Goal: Task Accomplishment & Management: Manage account settings

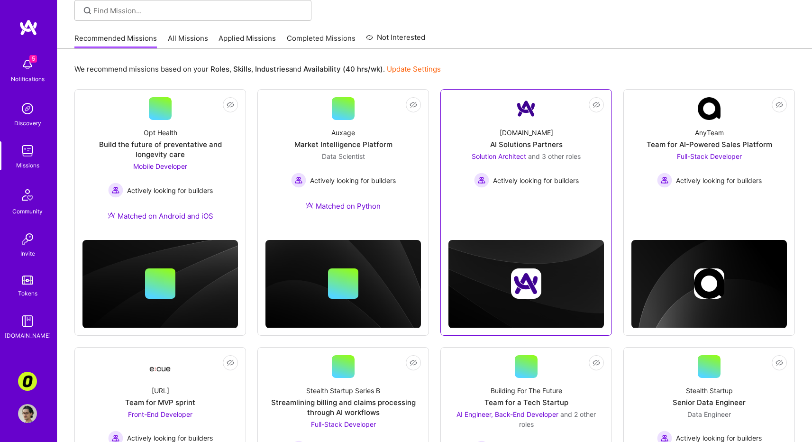
scroll to position [175, 0]
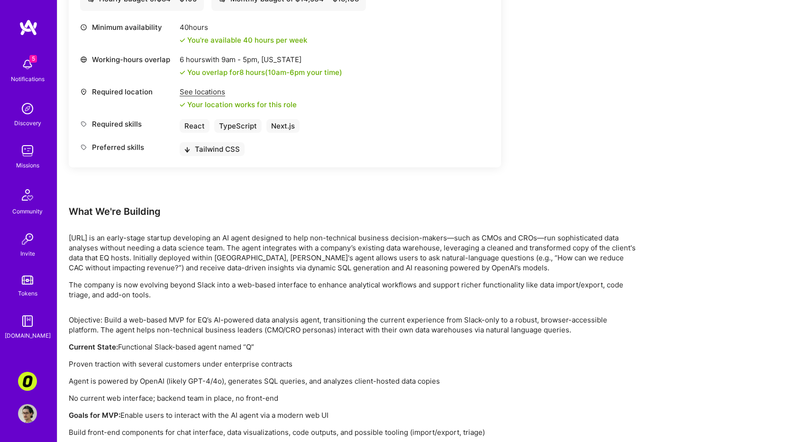
scroll to position [401, 0]
click at [33, 78] on div "Notifications" at bounding box center [28, 79] width 34 height 10
click at [397, 168] on div "5 5 Notifications Discovery Missions Community Invite Tokens A.Guide Corner3: B…" at bounding box center [406, 82] width 812 height 967
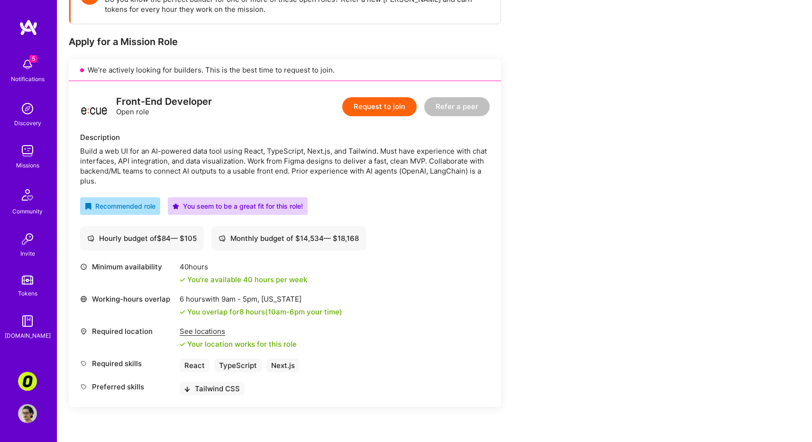
scroll to position [161, 0]
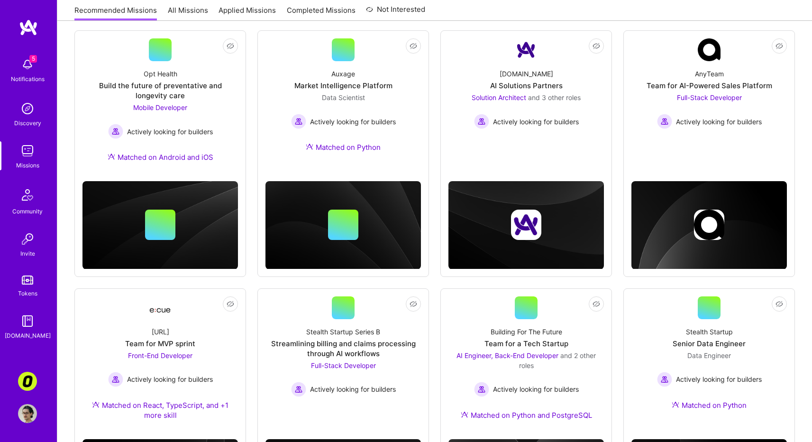
scroll to position [164, 0]
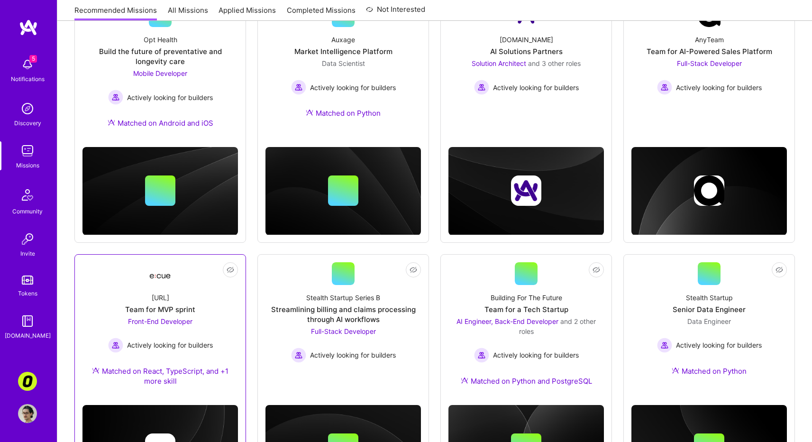
click at [200, 300] on div "[URL] Team for MVP sprint Front-End Developer Actively looking for builders Mat…" at bounding box center [161, 341] width 156 height 112
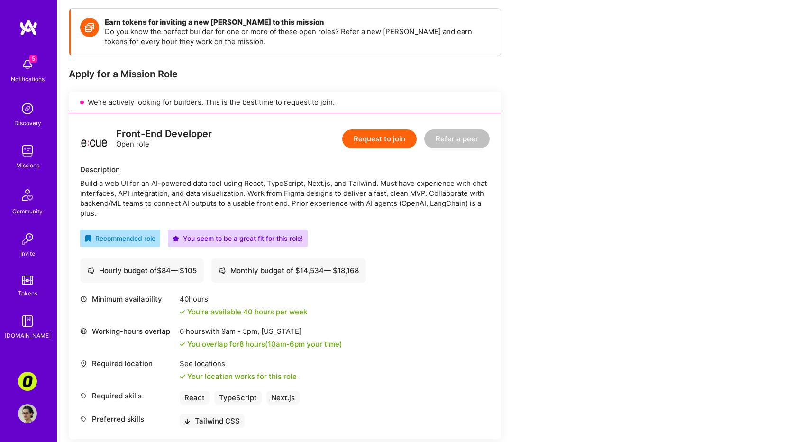
scroll to position [189, 0]
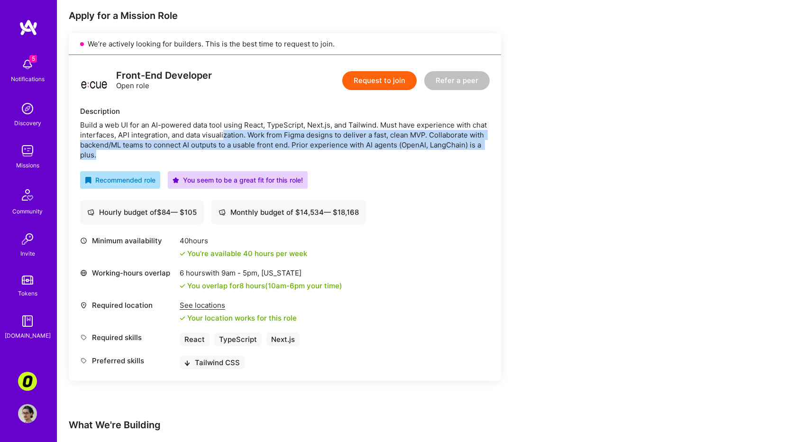
drag, startPoint x: 224, startPoint y: 141, endPoint x: 223, endPoint y: 153, distance: 11.9
click at [223, 153] on div "Build a web UI for an AI-powered data tool using React, TypeScript, Next.js, an…" at bounding box center [285, 140] width 410 height 40
click at [213, 156] on div "Build a web UI for an AI-powered data tool using React, TypeScript, Next.js, an…" at bounding box center [285, 140] width 410 height 40
drag, startPoint x: 190, startPoint y: 152, endPoint x: 161, endPoint y: 129, distance: 36.8
click at [166, 134] on div "Build a web UI for an AI-powered data tool using React, TypeScript, Next.js, an…" at bounding box center [285, 140] width 410 height 40
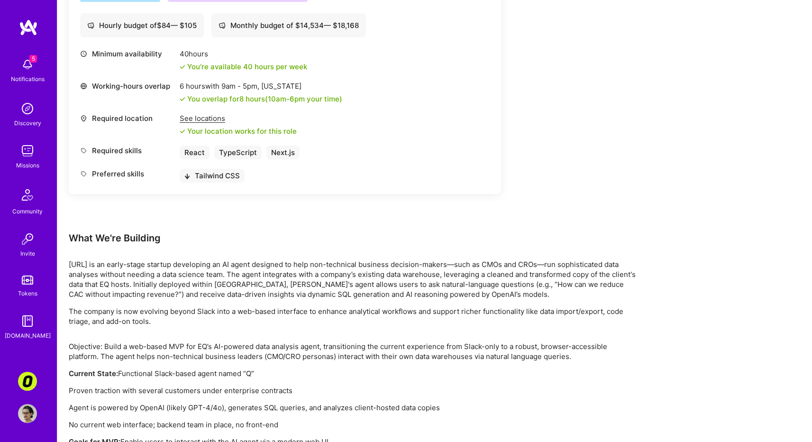
scroll to position [410, 0]
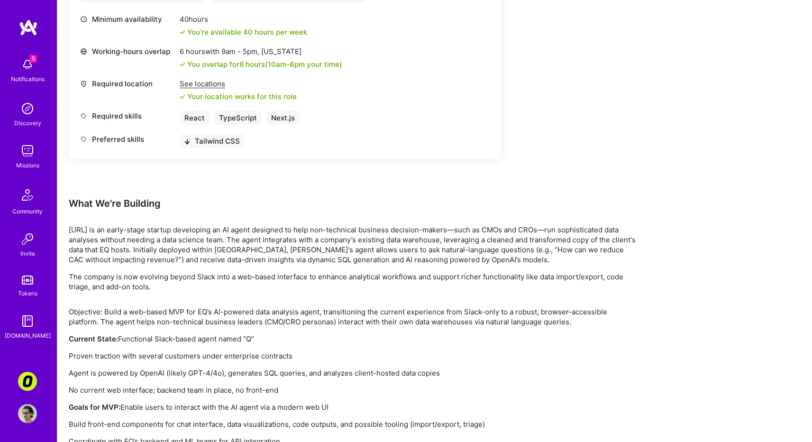
click at [27, 416] on img at bounding box center [27, 413] width 19 height 19
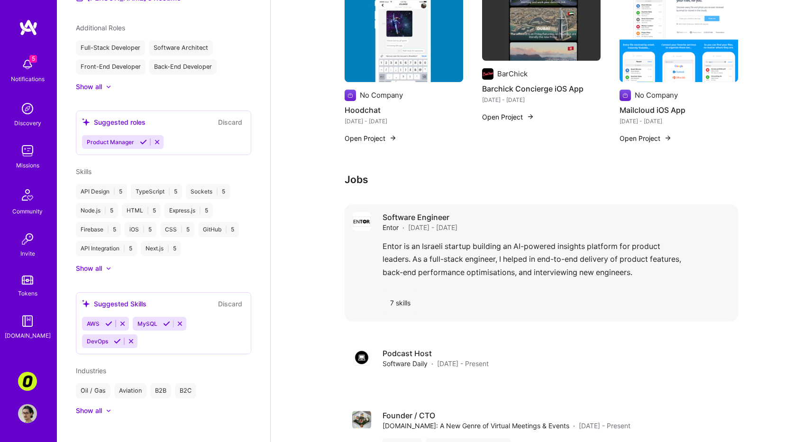
scroll to position [756, 0]
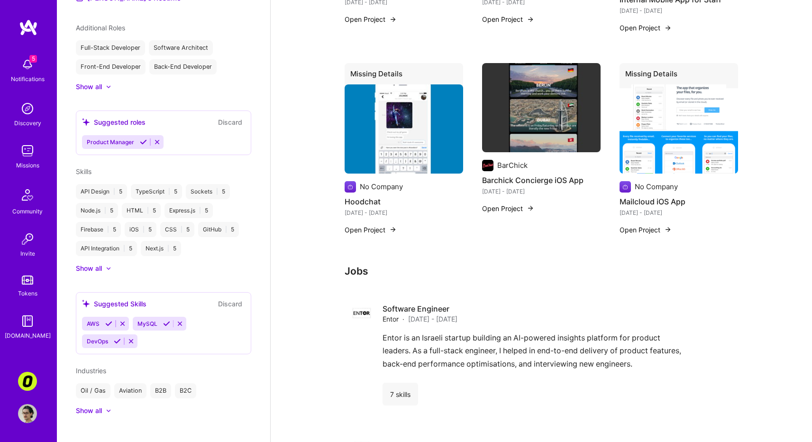
drag, startPoint x: 397, startPoint y: 259, endPoint x: 393, endPoint y: 257, distance: 5.1
click at [397, 265] on h3 "Jobs" at bounding box center [542, 271] width 394 height 12
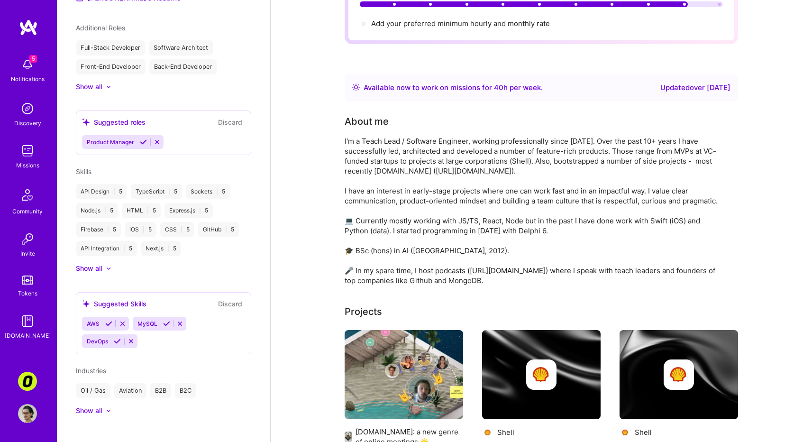
scroll to position [0, 0]
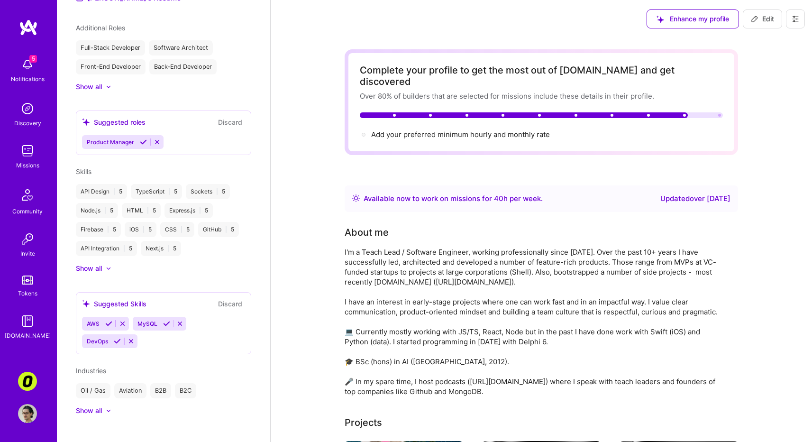
click at [753, 18] on icon at bounding box center [755, 19] width 8 height 8
select select "US"
select select "Right Now"
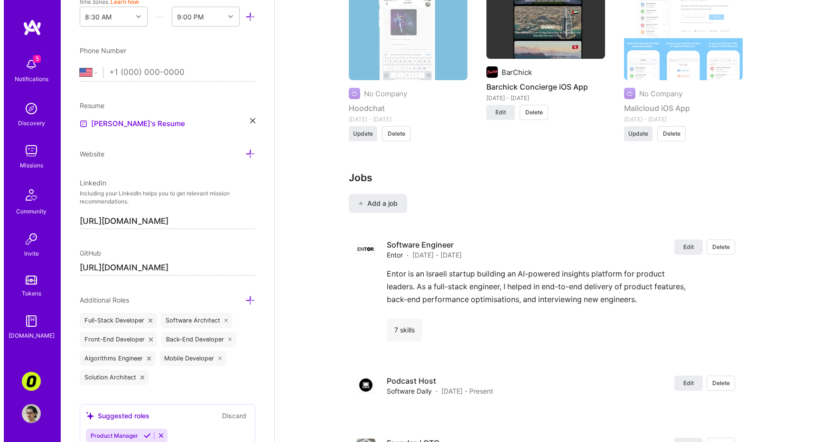
scroll to position [1265, 0]
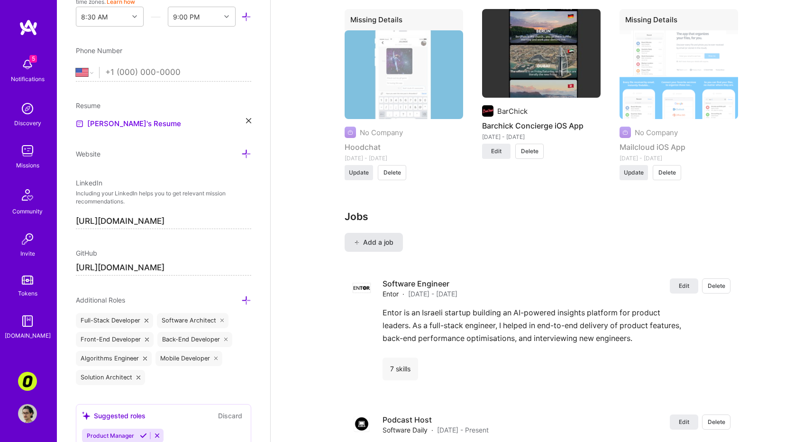
click at [387, 238] on span "Add a job" at bounding box center [373, 242] width 39 height 9
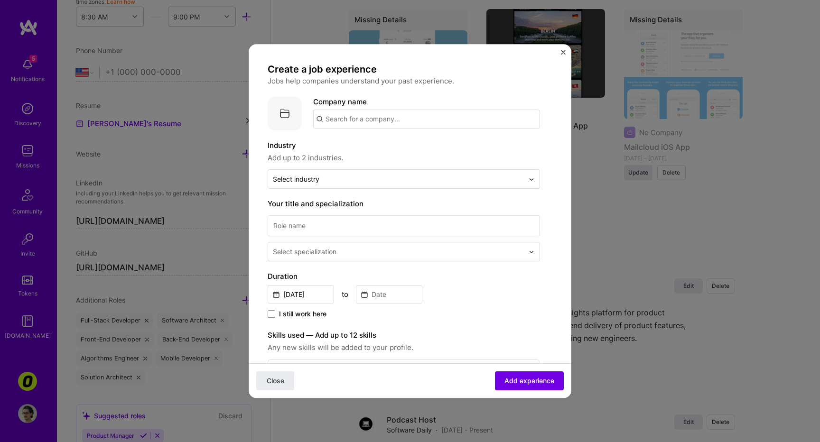
click at [390, 119] on input "text" at bounding box center [426, 119] width 227 height 19
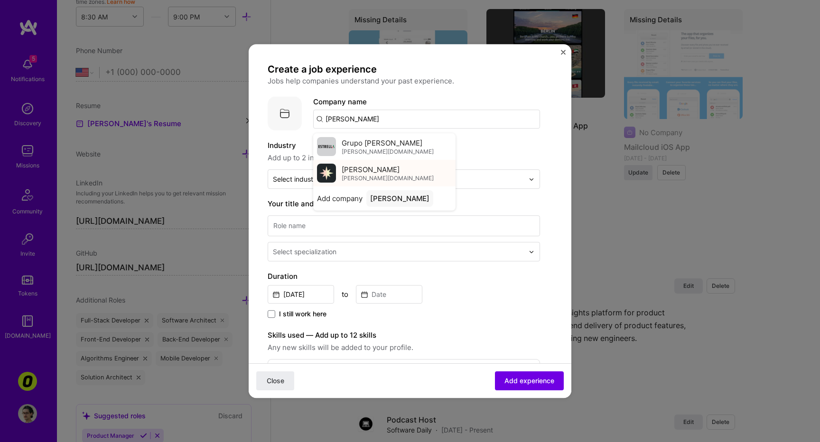
type input "Strella"
click at [365, 169] on div "Strella strella.io" at bounding box center [384, 173] width 142 height 27
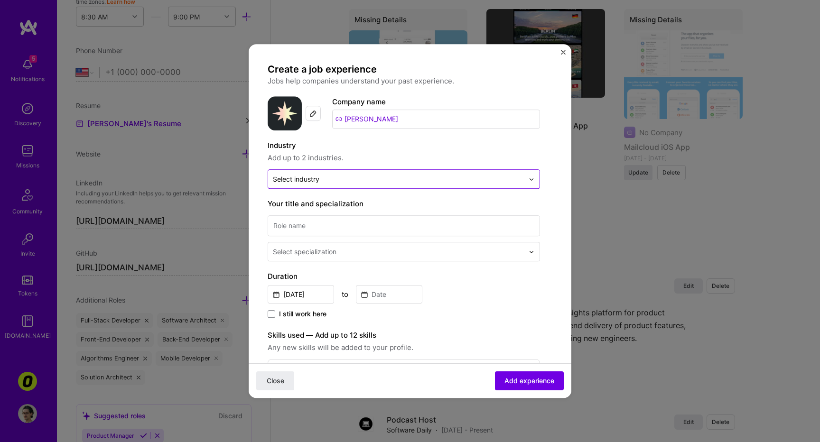
click at [356, 178] on input "text" at bounding box center [398, 179] width 251 height 10
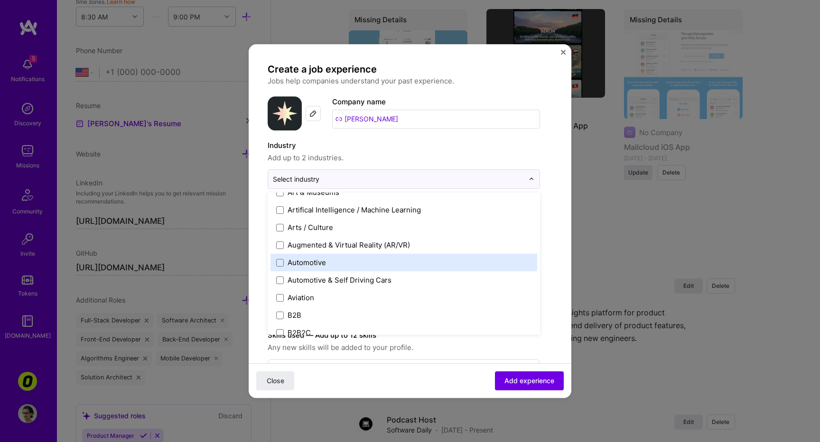
scroll to position [150, 0]
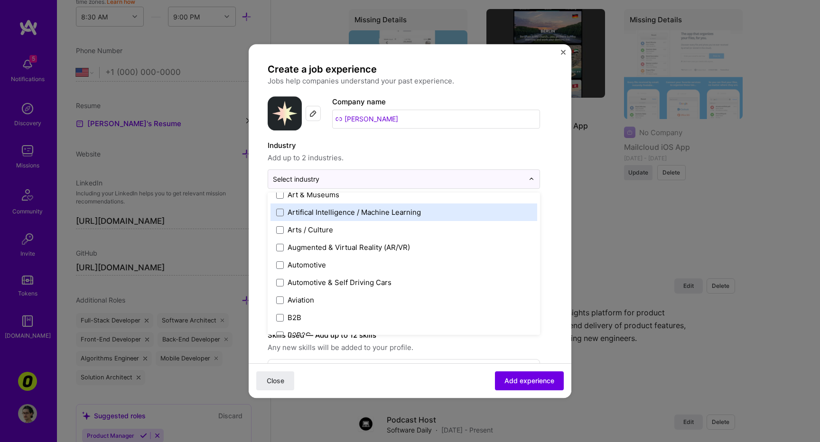
click at [358, 214] on div "Artifical Intelligence / Machine Learning" at bounding box center [353, 212] width 133 height 10
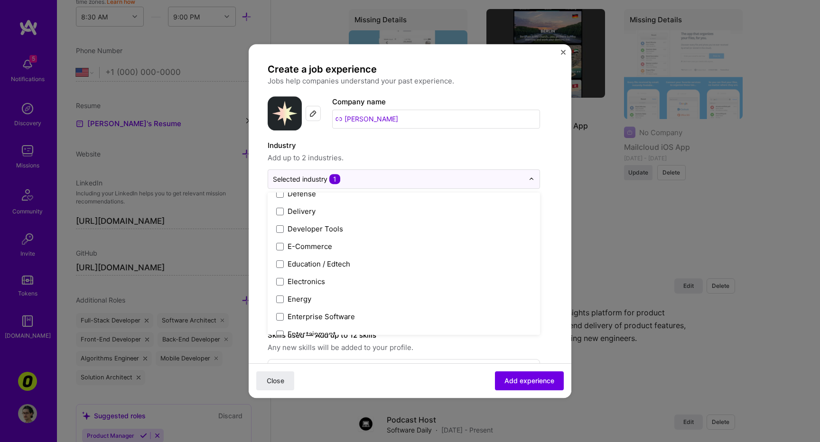
scroll to position [877, 0]
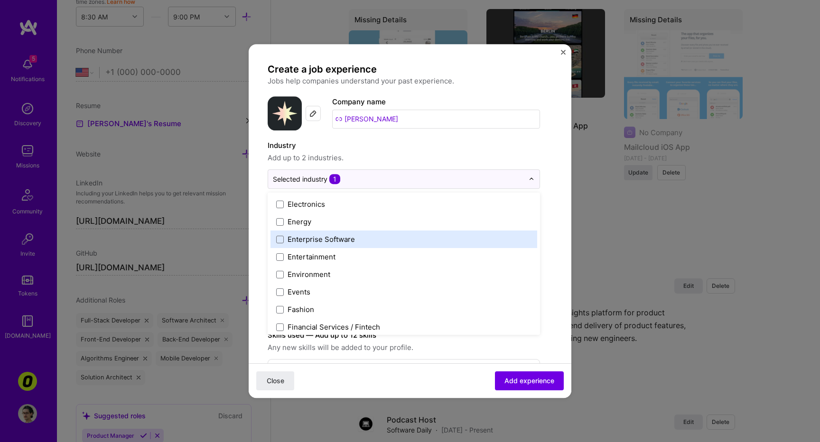
click at [477, 241] on label "Enterprise Software" at bounding box center [403, 239] width 255 height 10
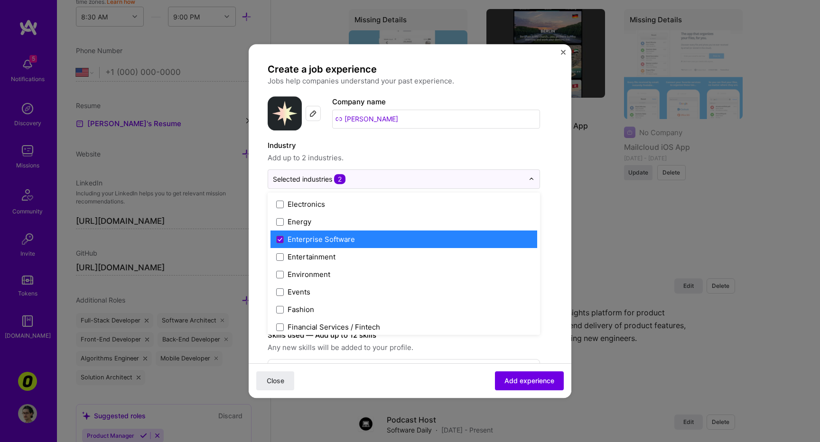
click at [504, 242] on label "Enterprise Software" at bounding box center [403, 239] width 255 height 10
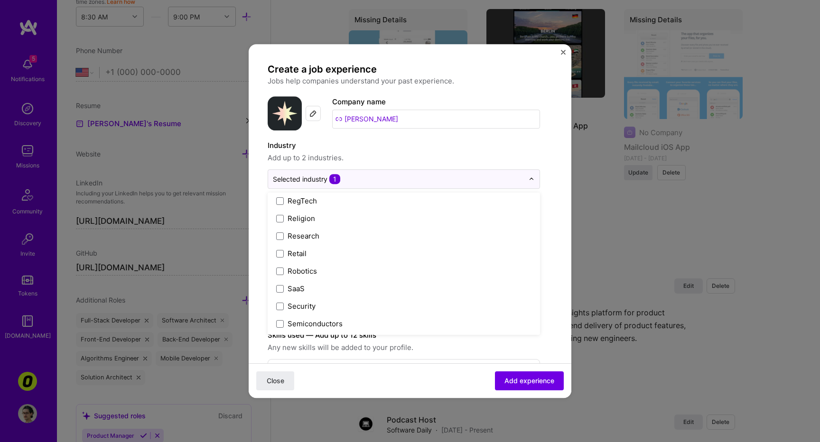
scroll to position [1793, 0]
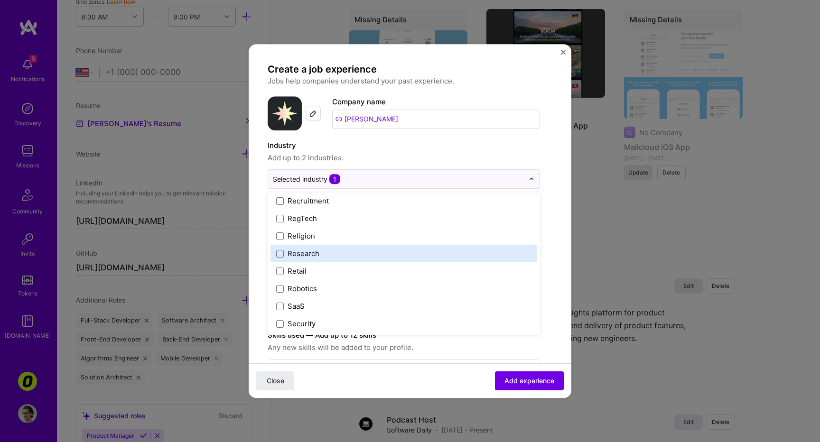
click at [416, 249] on label "Research" at bounding box center [403, 254] width 255 height 10
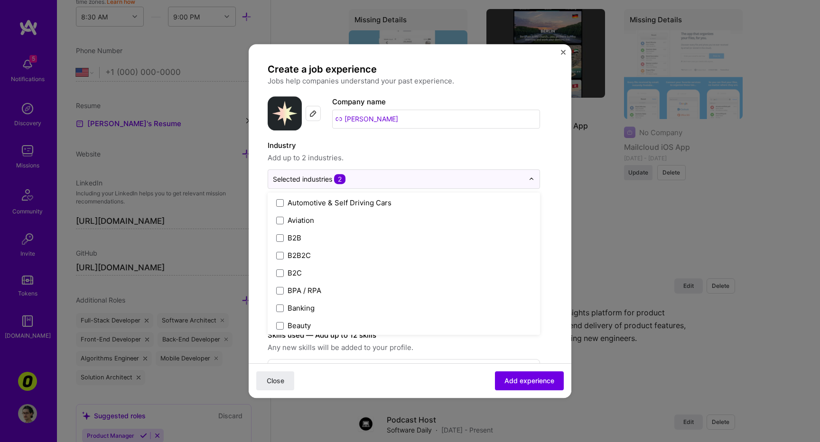
scroll to position [212, 0]
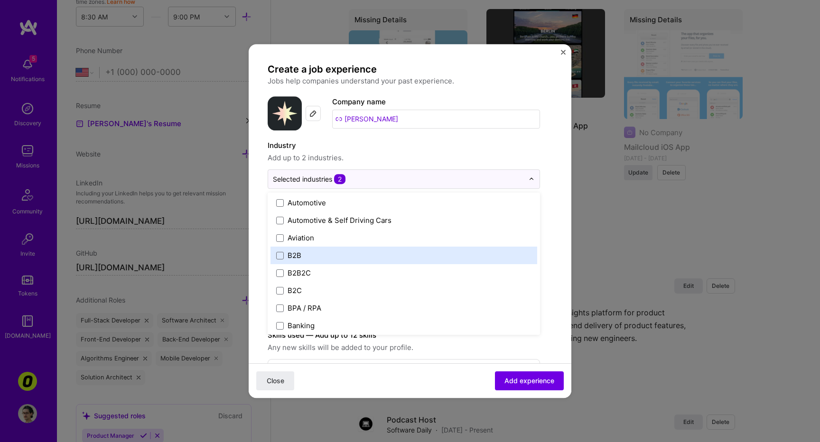
click at [454, 256] on label "B2B" at bounding box center [403, 255] width 255 height 10
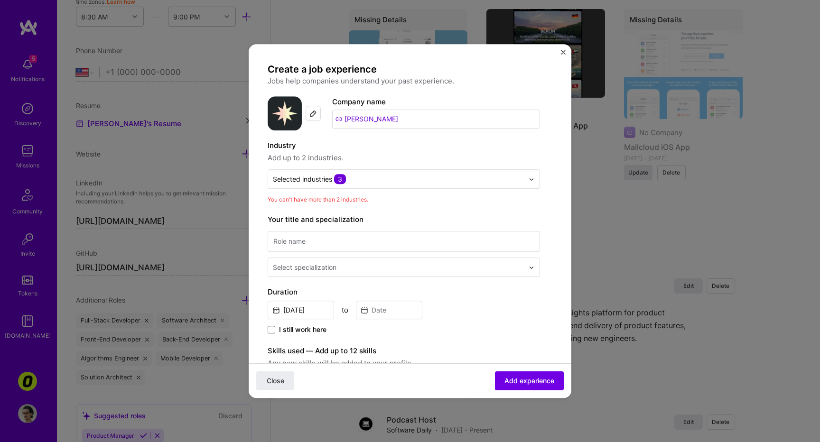
click at [459, 153] on span "Add up to 2 industries." at bounding box center [404, 157] width 272 height 11
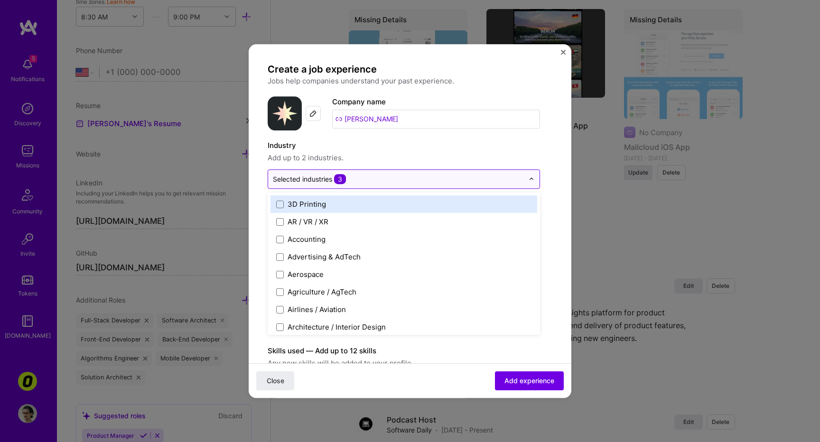
click at [411, 182] on input "text" at bounding box center [398, 179] width 251 height 10
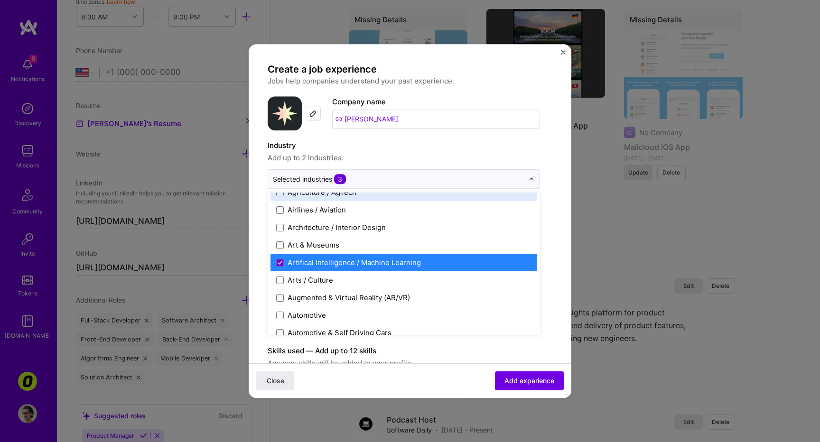
scroll to position [101, 0]
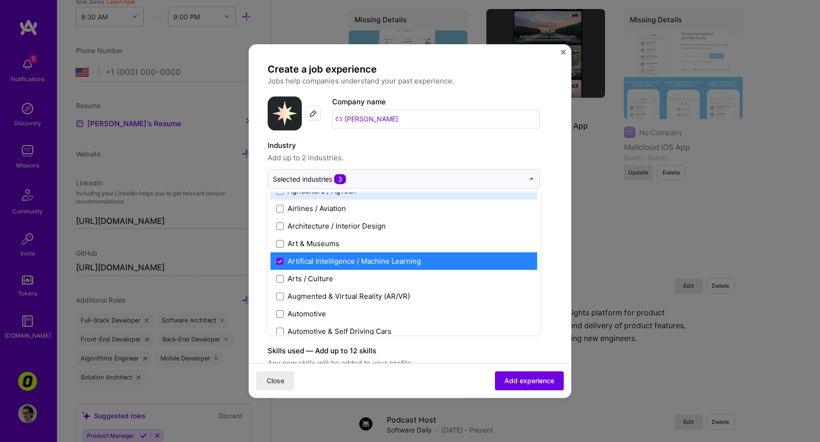
click at [434, 165] on div "Industry Add up to 2 industries. option Agriculture / AgTech focused, 6 of 120.…" at bounding box center [404, 164] width 272 height 49
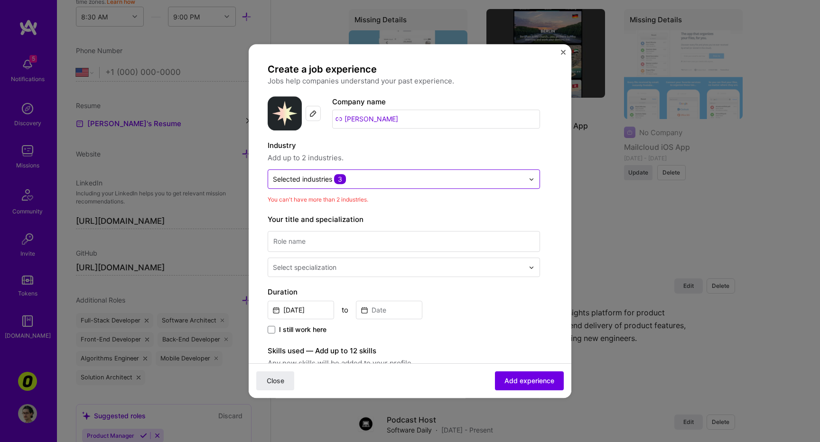
click at [430, 179] on input "text" at bounding box center [398, 179] width 251 height 10
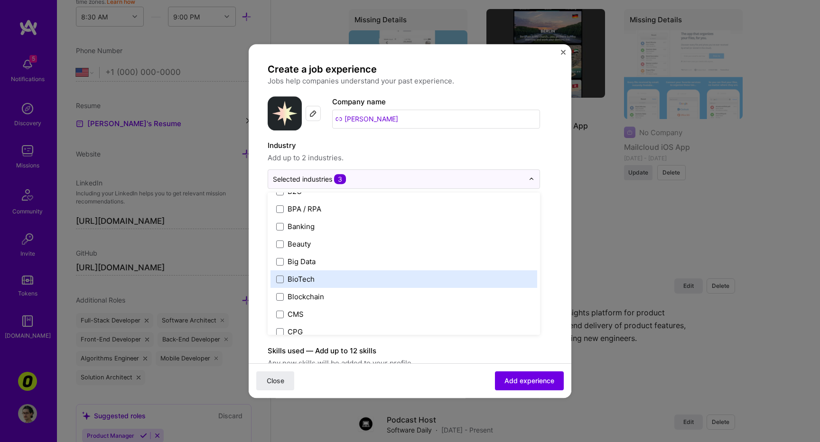
scroll to position [222, 0]
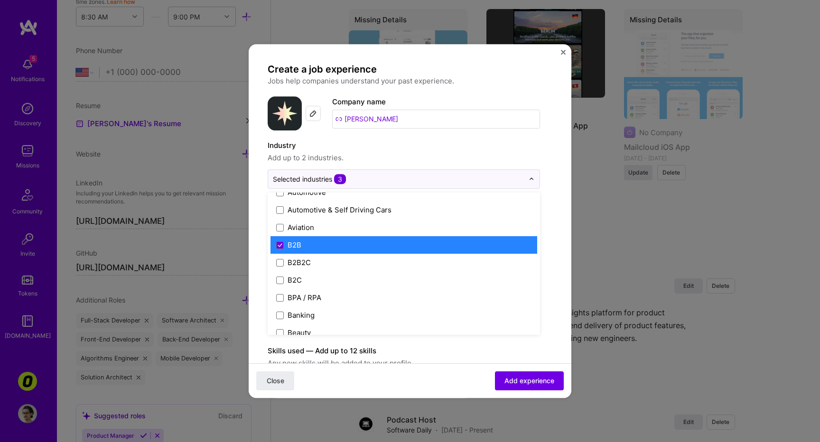
click at [316, 244] on label "B2B" at bounding box center [403, 245] width 255 height 10
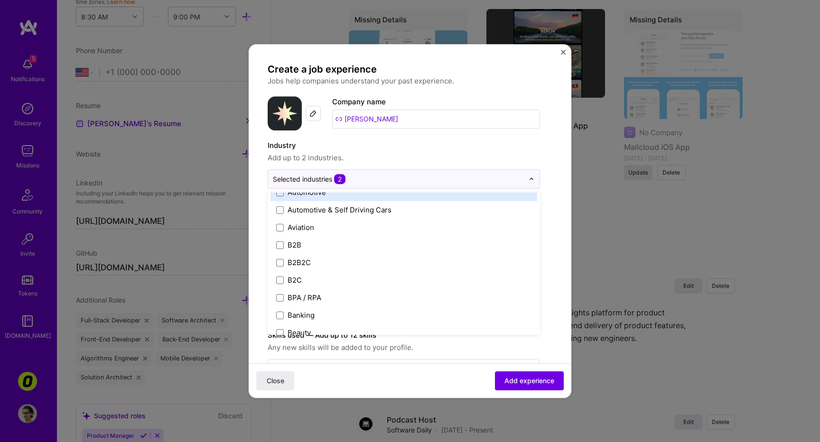
click at [427, 151] on div "Industry Add up to 2 industries." at bounding box center [404, 152] width 272 height 24
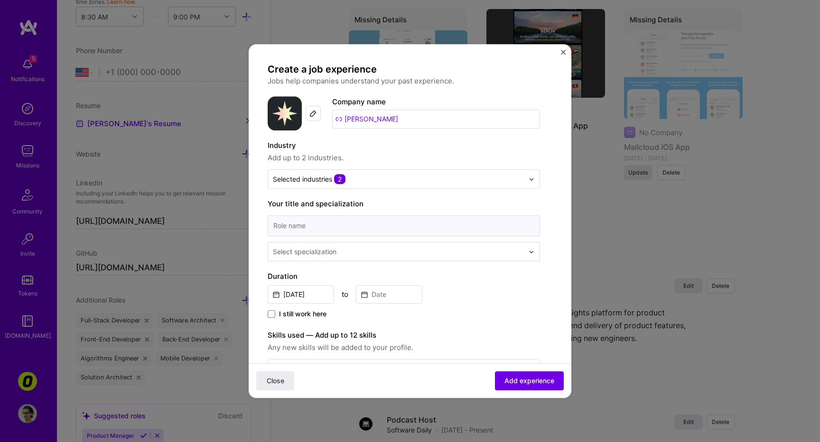
click at [395, 225] on input at bounding box center [404, 225] width 272 height 21
type input "Senior Software Engineer"
click at [365, 244] on div "Select specialization" at bounding box center [398, 251] width 260 height 18
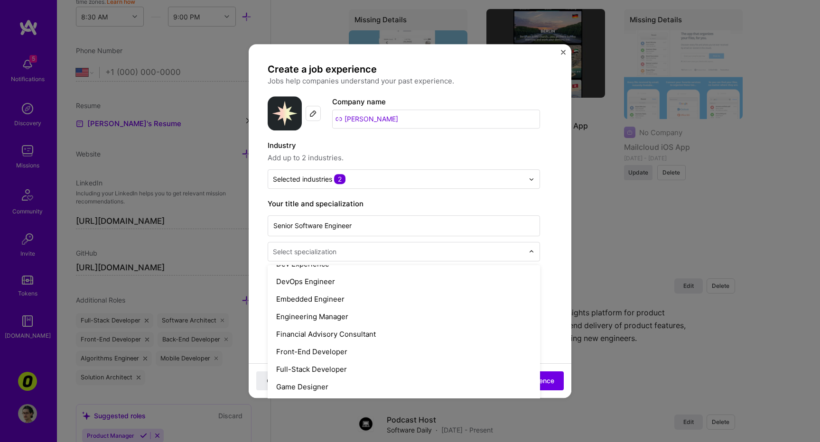
scroll to position [471, 0]
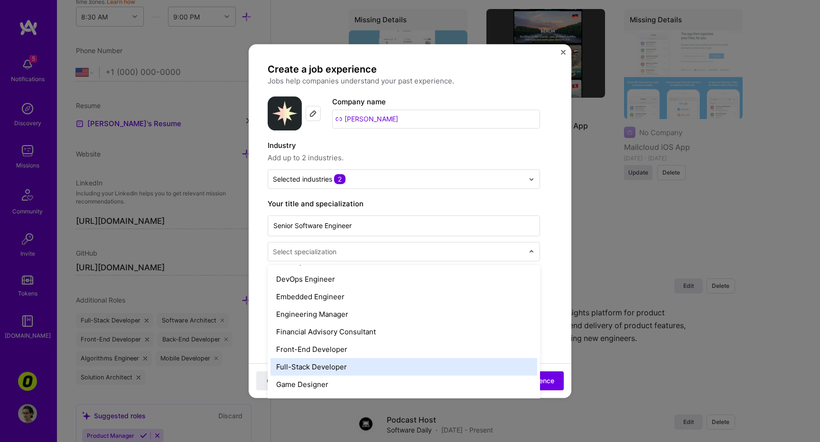
click at [363, 361] on div "Full-Stack Developer" at bounding box center [403, 367] width 267 height 18
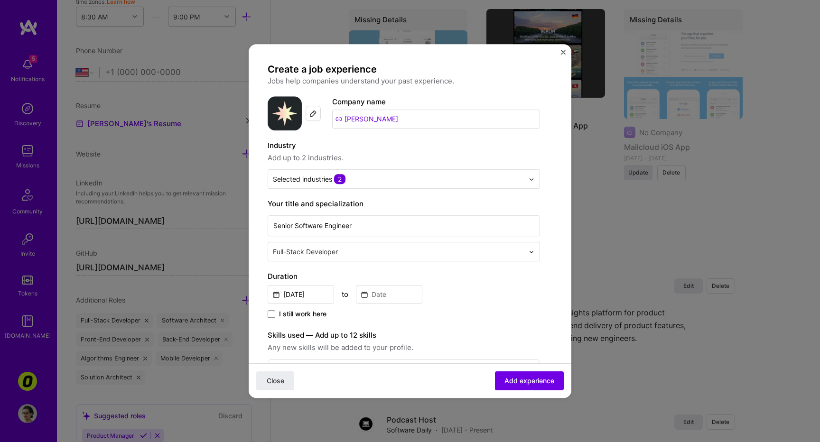
click at [420, 205] on label "Your title and specialization" at bounding box center [404, 203] width 272 height 11
click at [381, 226] on input "Senior Software Engineer" at bounding box center [404, 225] width 272 height 21
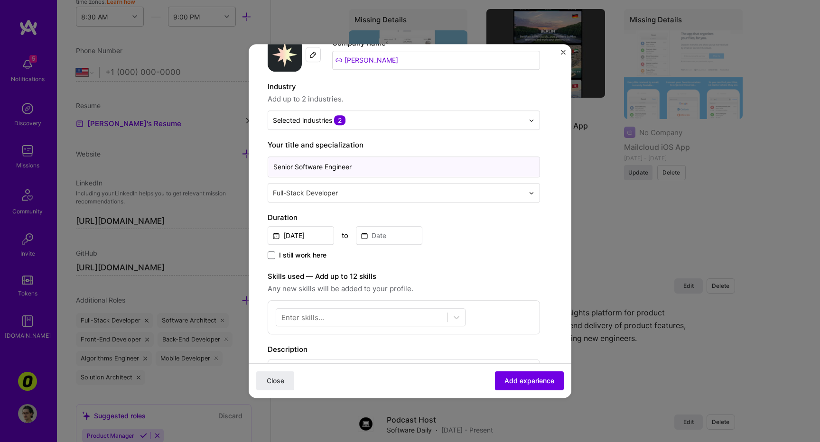
scroll to position [59, 0]
click at [299, 237] on input "Oct, 2025" at bounding box center [301, 235] width 66 height 18
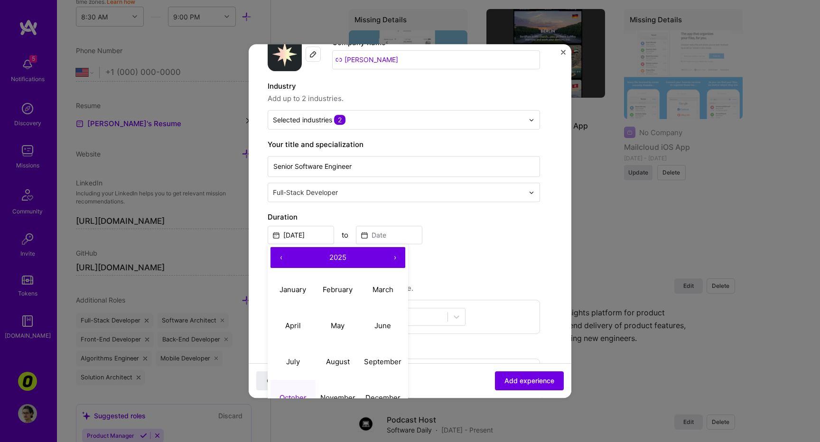
click at [321, 207] on div "Create a job experience Jobs help companies understand your past experience. Co…" at bounding box center [404, 289] width 272 height 571
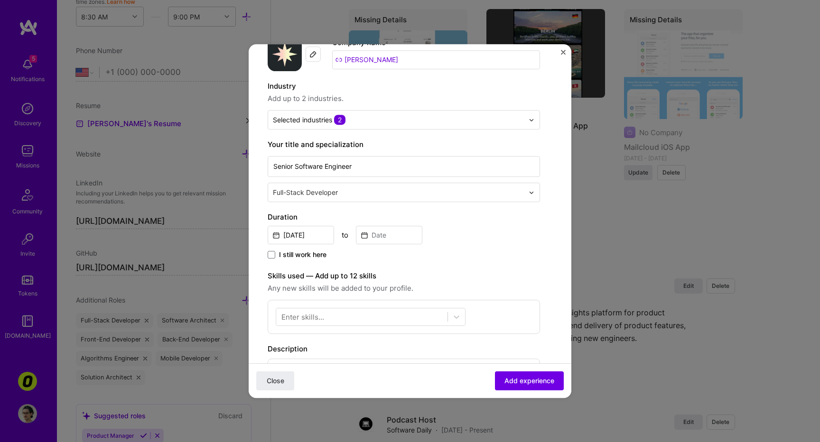
click at [297, 257] on span "I still work here" at bounding box center [302, 254] width 47 height 9
click at [0, 0] on input "I still work here" at bounding box center [0, 0] width 0 height 0
click at [301, 244] on input "Oct, 2025" at bounding box center [301, 235] width 66 height 18
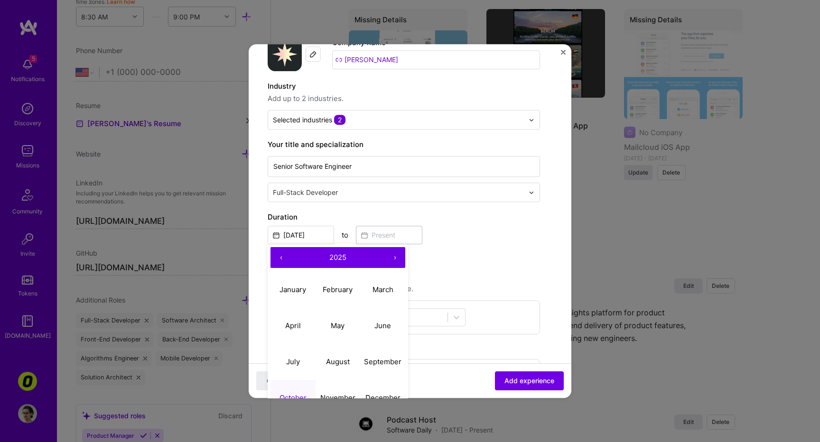
click at [283, 258] on button "‹" at bounding box center [280, 257] width 21 height 21
click at [322, 318] on button "May" at bounding box center [337, 326] width 45 height 36
type input "May, 2024"
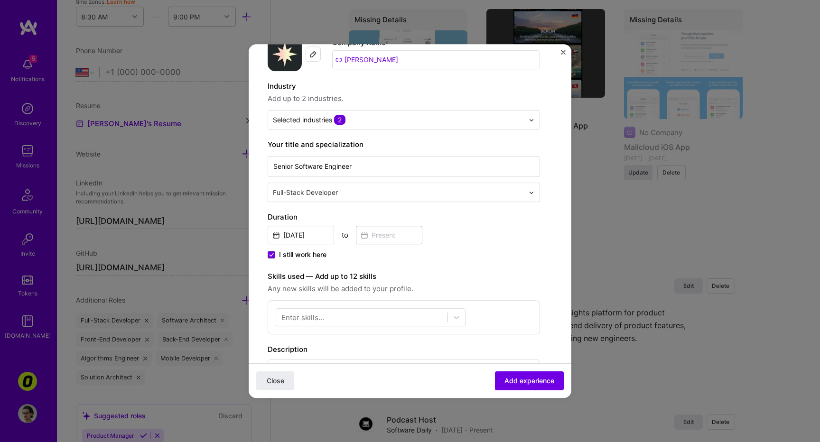
click at [452, 278] on label "Skills used — Add up to 12 skills" at bounding box center [404, 276] width 272 height 11
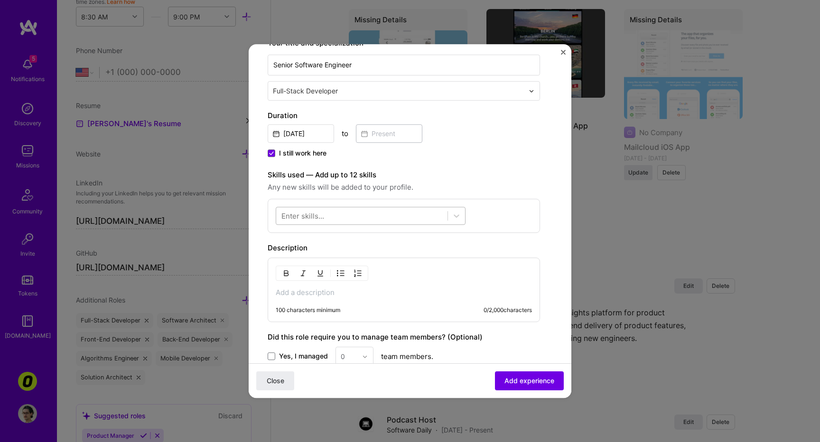
click at [405, 219] on div at bounding box center [361, 216] width 171 height 16
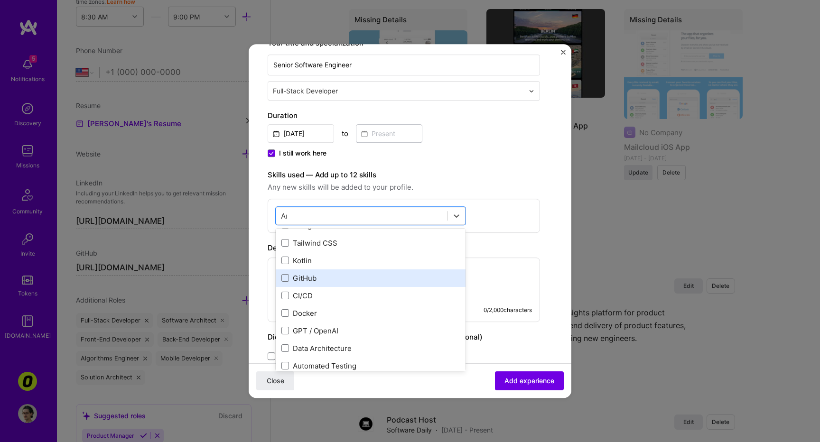
scroll to position [0, 0]
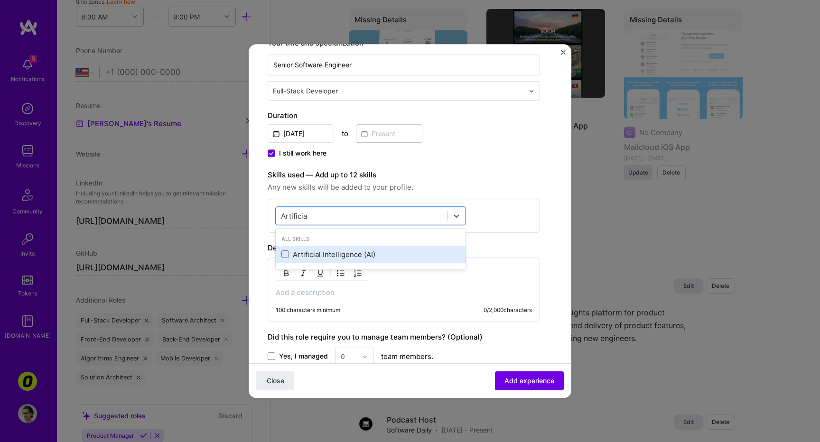
click at [300, 257] on div "Artificial Intelligence (AI)" at bounding box center [370, 254] width 178 height 10
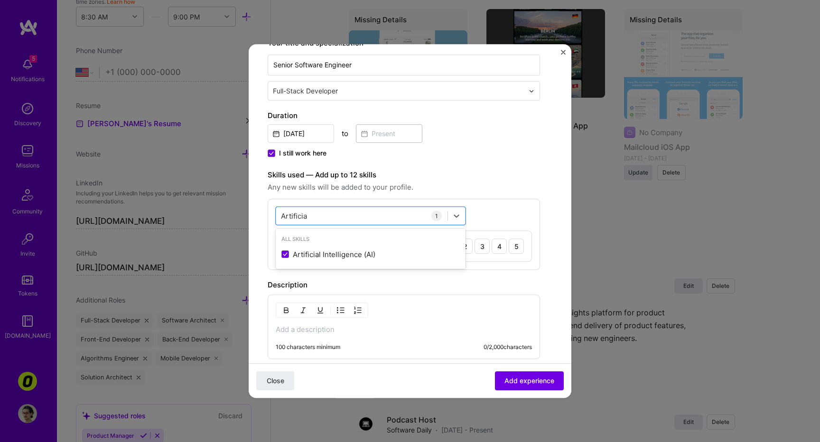
click at [472, 212] on div "option Artificial Intelligence (AI), selected. option Artificial Intelligence (…" at bounding box center [404, 234] width 272 height 71
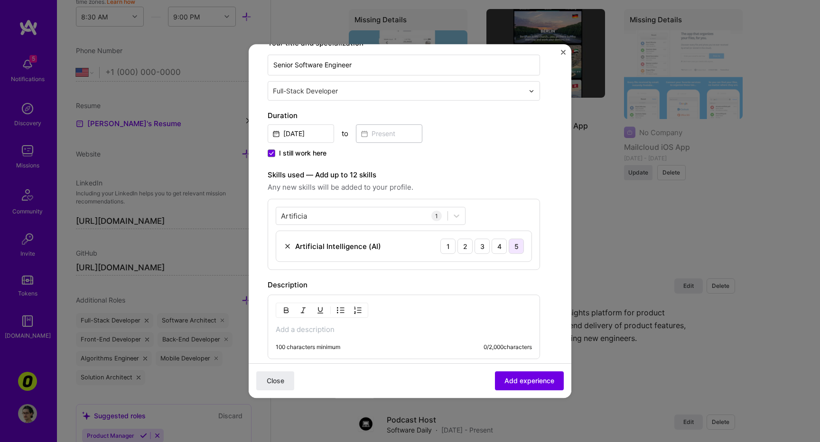
click at [517, 249] on div "5" at bounding box center [515, 246] width 15 height 15
click at [379, 214] on div "Artificia Artificia" at bounding box center [361, 216] width 171 height 16
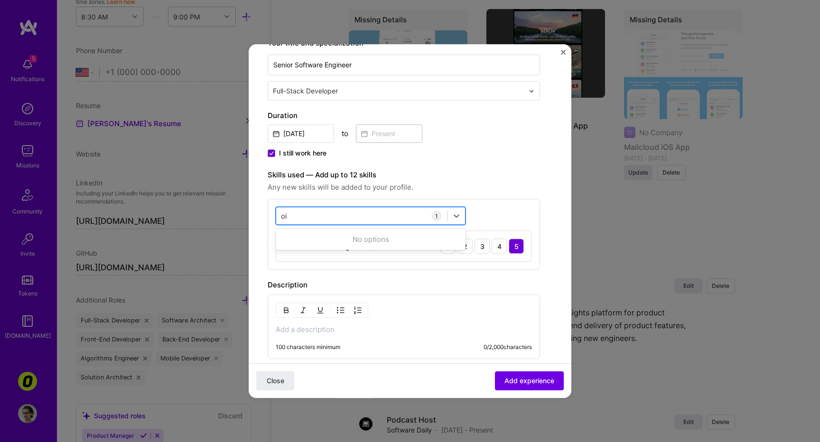
type input "o"
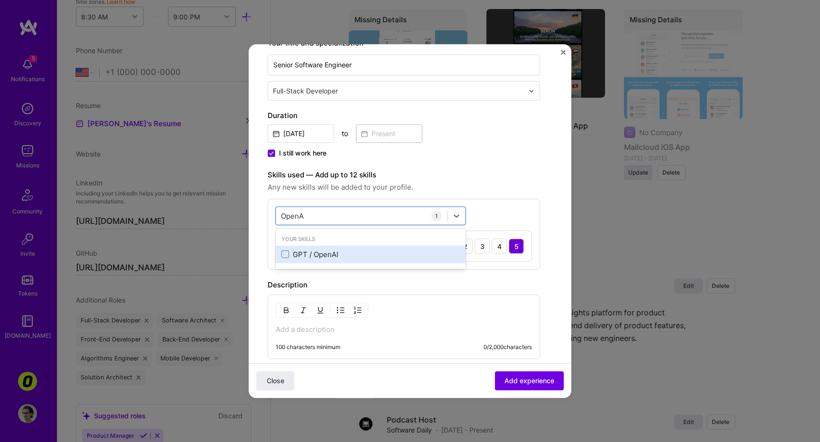
click at [342, 252] on div "GPT / OpenAI" at bounding box center [370, 254] width 178 height 10
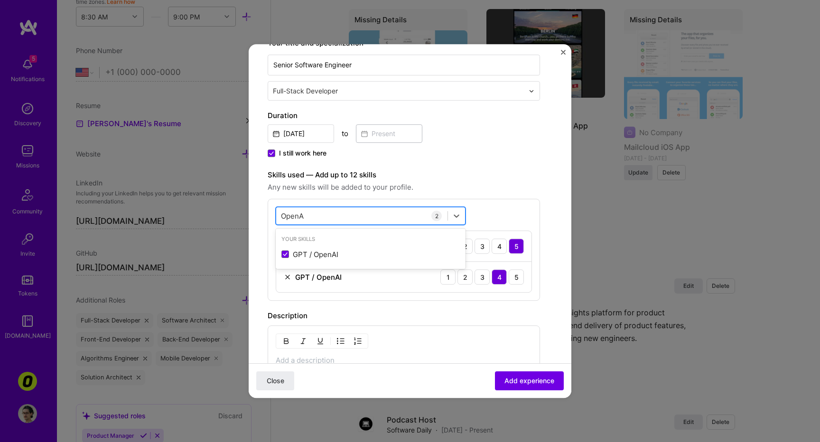
click at [316, 212] on div "OpenA OpenA" at bounding box center [361, 216] width 171 height 16
drag, startPoint x: 320, startPoint y: 212, endPoint x: 241, endPoint y: 212, distance: 78.7
click at [241, 212] on div "Create a job experience Jobs help companies understand your past experience. Co…" at bounding box center [410, 221] width 820 height 442
click at [286, 215] on input "OpenA" at bounding box center [293, 216] width 24 height 10
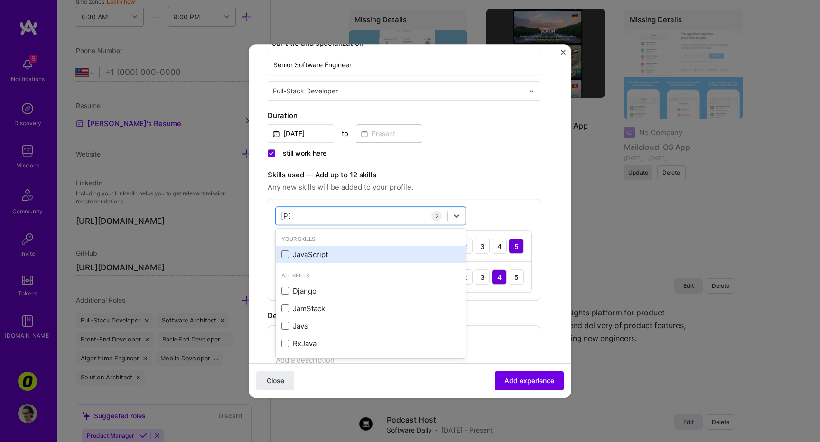
click at [363, 251] on div "JavaScript" at bounding box center [370, 254] width 178 height 10
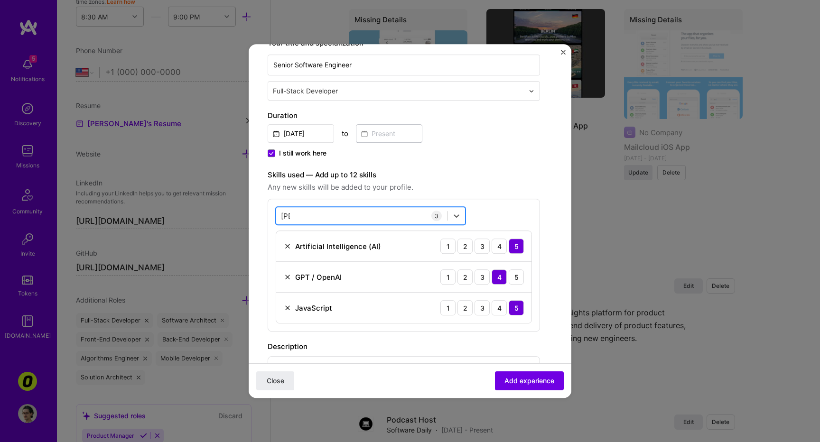
click at [375, 215] on div "Ja Ja" at bounding box center [361, 216] width 171 height 16
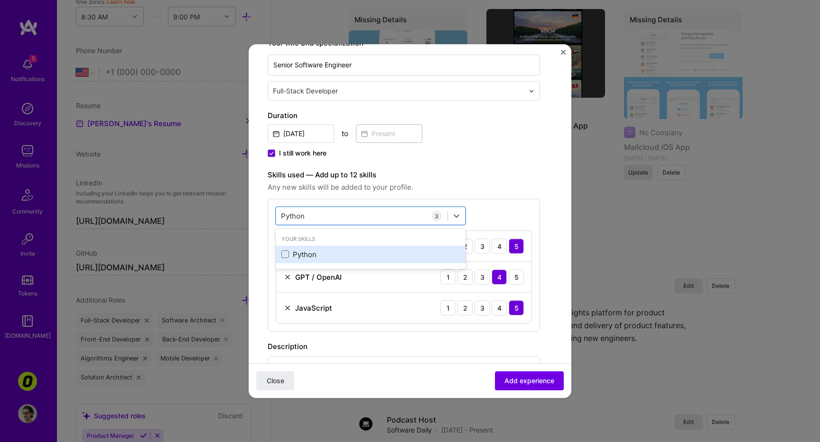
click at [332, 251] on div "Python" at bounding box center [370, 254] width 178 height 10
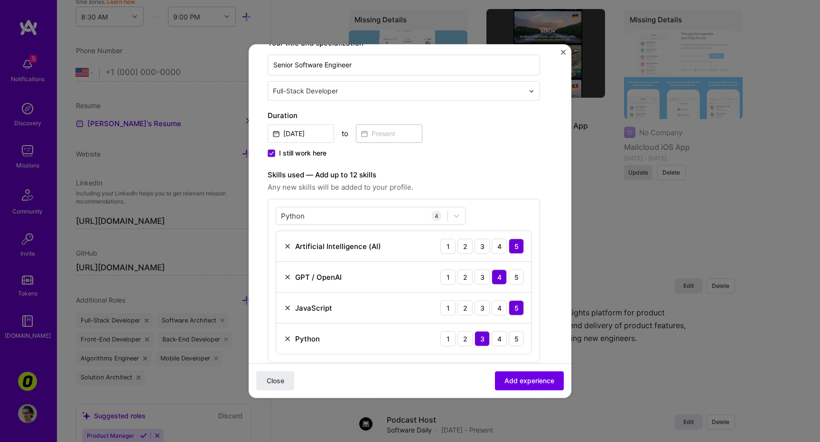
click at [479, 179] on label "Skills used — Add up to 12 skills" at bounding box center [404, 174] width 272 height 11
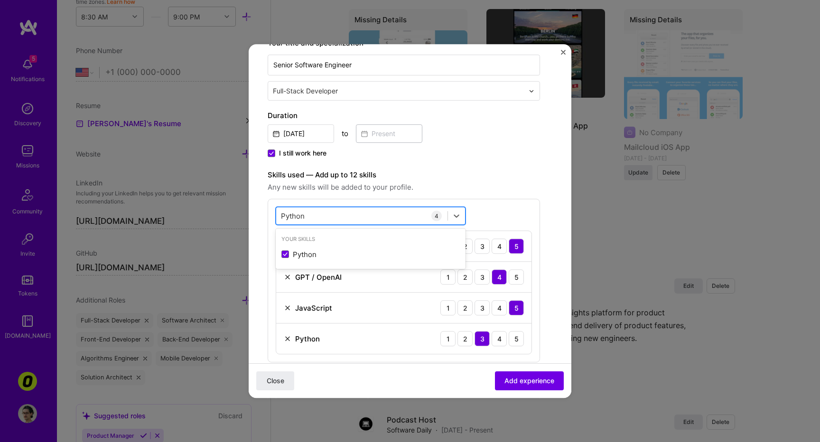
click at [410, 212] on div "Python Python" at bounding box center [361, 216] width 171 height 16
type input "Livekit"
click at [367, 249] on div "WebRTC" at bounding box center [370, 254] width 178 height 10
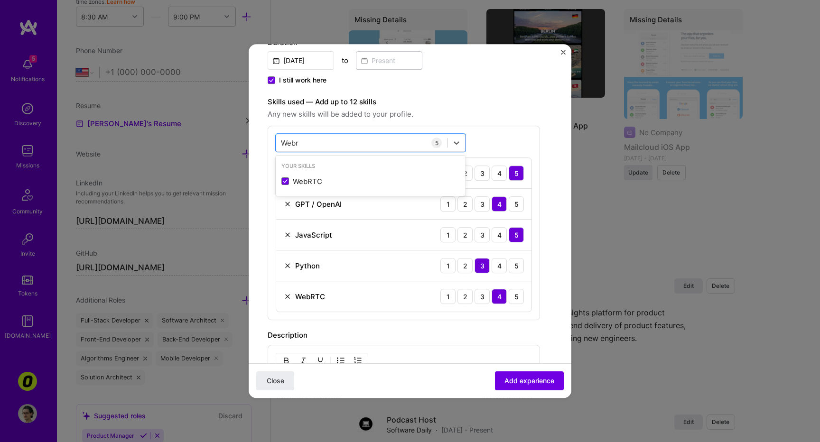
scroll to position [248, 0]
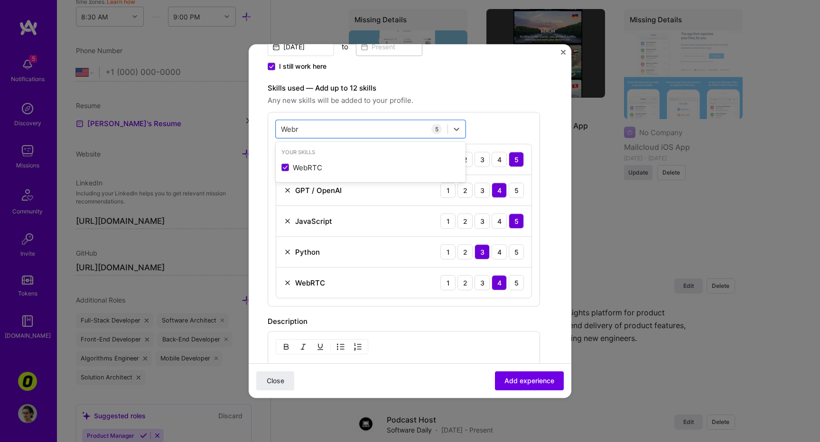
click at [526, 288] on div "WebRTC 1 2 3 4 5" at bounding box center [403, 283] width 255 height 30
click at [518, 283] on div "5" at bounding box center [515, 282] width 15 height 15
click at [324, 135] on div "Webr Webr" at bounding box center [361, 129] width 171 height 16
drag, startPoint x: 317, startPoint y: 129, endPoint x: 255, endPoint y: 120, distance: 62.9
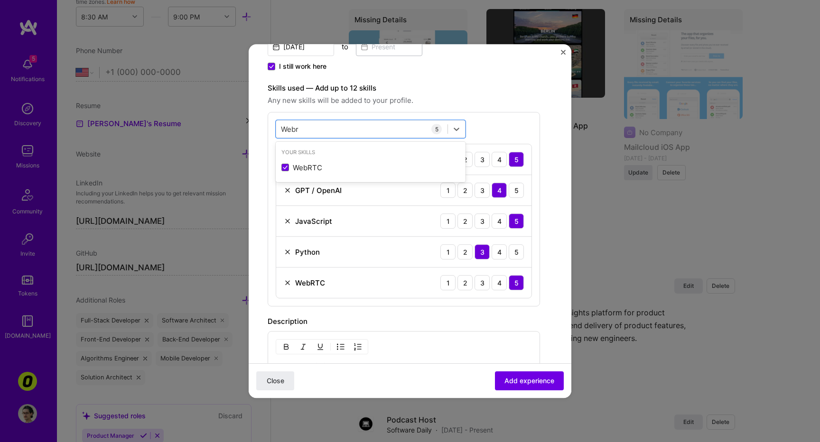
click at [255, 120] on form "Create a job experience Jobs help companies understand your past experience. Co…" at bounding box center [410, 207] width 323 height 785
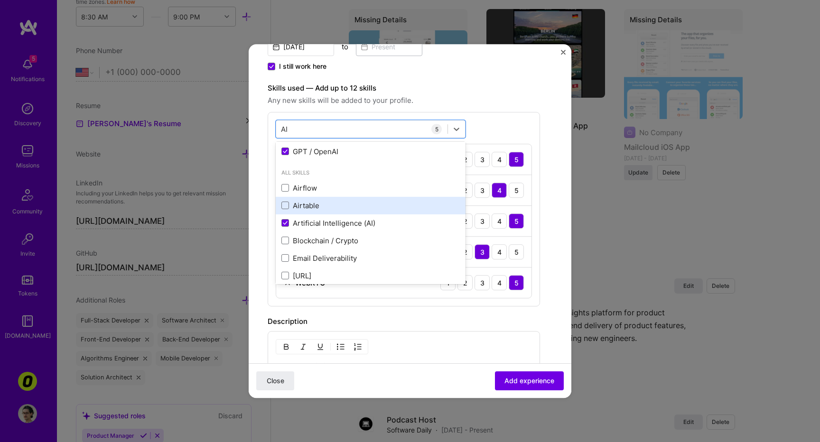
scroll to position [30, 0]
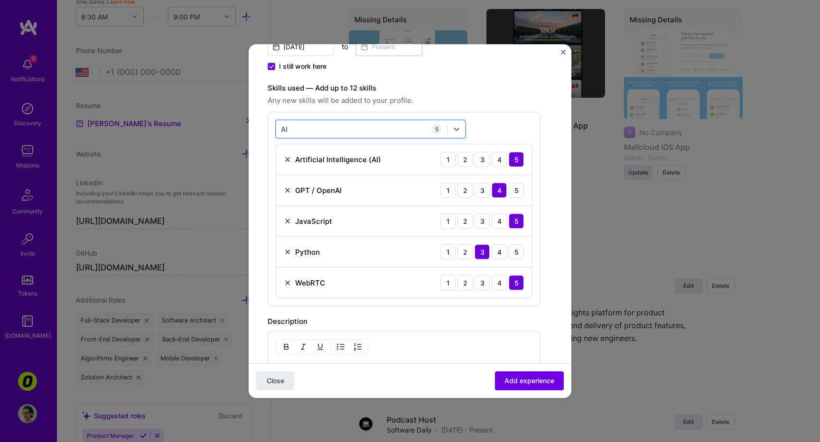
drag, startPoint x: 341, startPoint y: 136, endPoint x: 274, endPoint y: 128, distance: 67.4
click at [272, 129] on div "option WebRTC, selected. Select is focused ,type to refine list, press Down to …" at bounding box center [404, 209] width 272 height 194
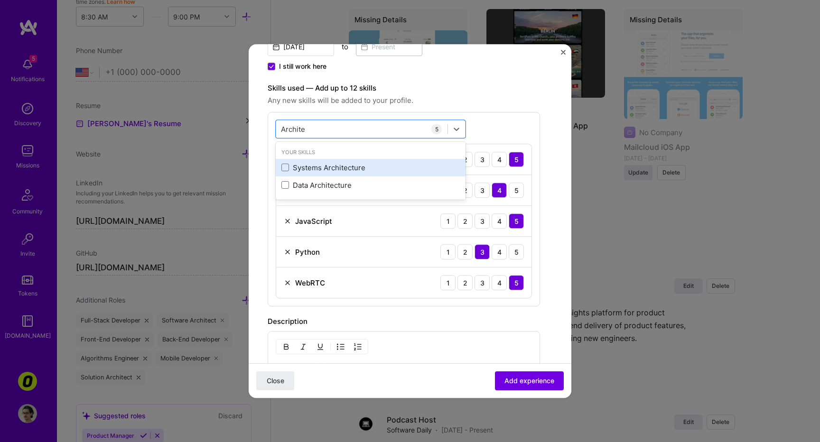
click at [323, 165] on div "Systems Architecture" at bounding box center [370, 168] width 178 height 10
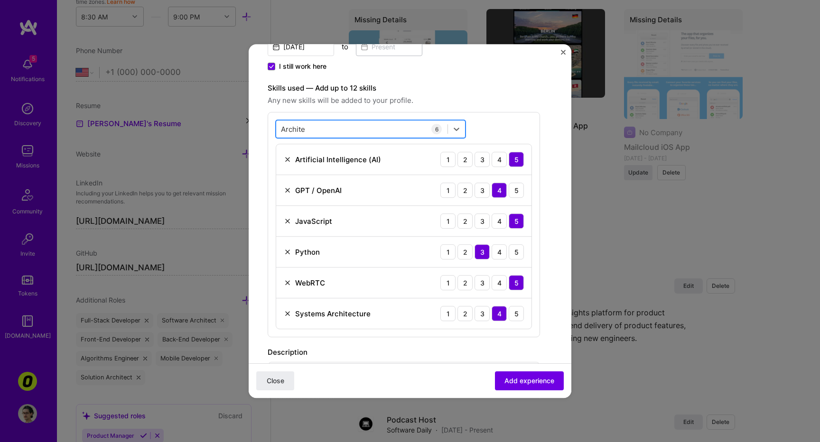
click at [329, 132] on div "Archite Archite" at bounding box center [361, 129] width 171 height 16
drag, startPoint x: 329, startPoint y: 126, endPoint x: 255, endPoint y: 120, distance: 74.2
click at [255, 120] on form "Create a job experience Jobs help companies understand your past experience. Co…" at bounding box center [410, 223] width 323 height 816
click at [281, 123] on div "Archite Archite" at bounding box center [293, 129] width 25 height 12
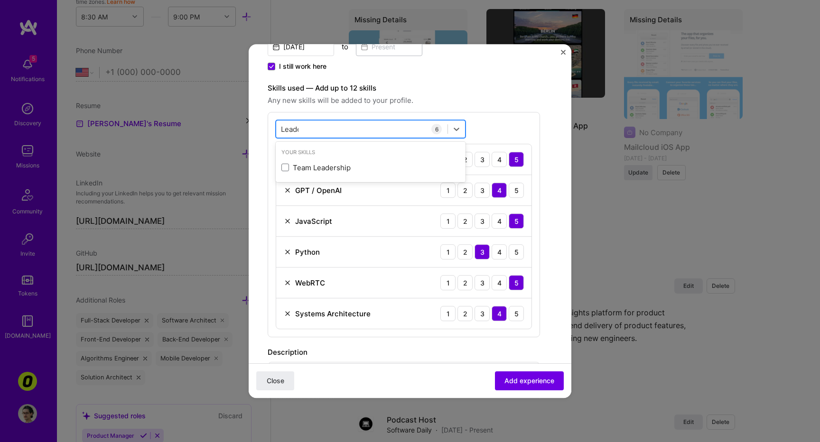
type input "Leader"
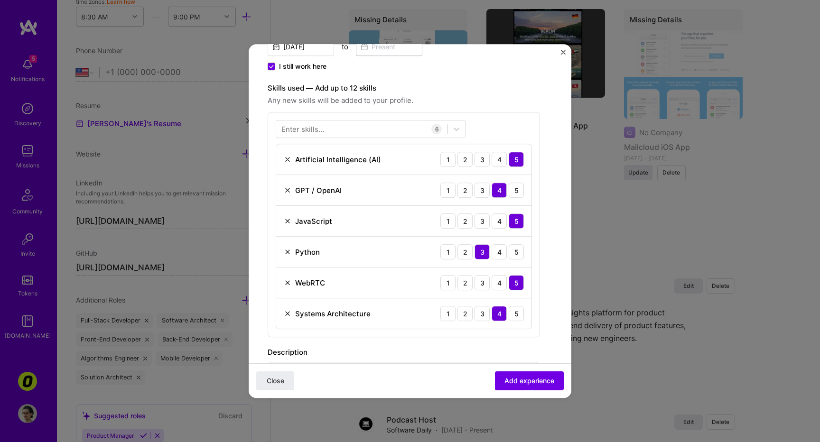
click at [458, 109] on div "Skills used — Add up to 12 skills Any new skills will be added to your profile.…" at bounding box center [404, 210] width 272 height 255
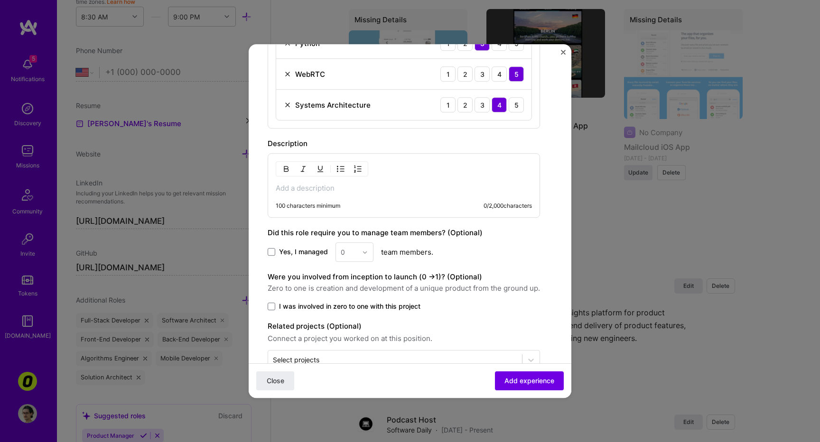
scroll to position [481, 0]
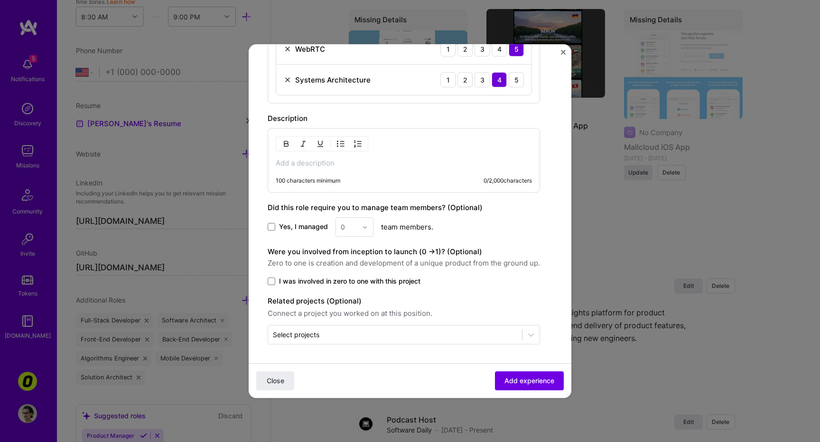
click at [327, 280] on span "I was involved in zero to one with this project" at bounding box center [349, 281] width 141 height 9
click at [0, 0] on input "I was involved in zero to one with this project" at bounding box center [0, 0] width 0 height 0
click at [451, 334] on input "text" at bounding box center [395, 335] width 244 height 10
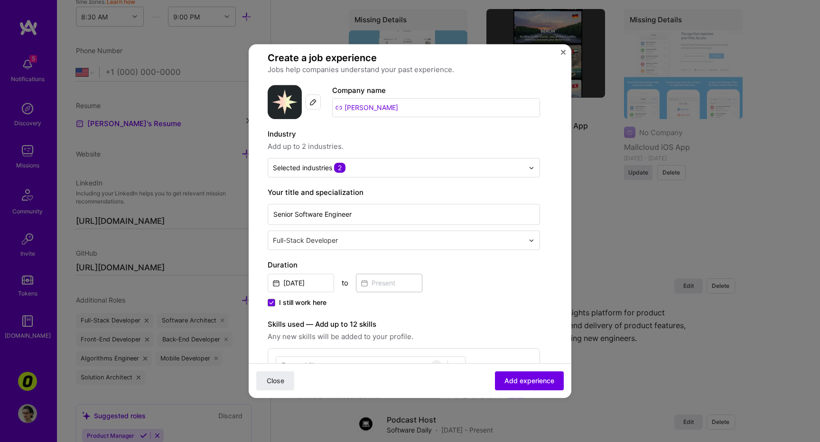
scroll to position [0, 0]
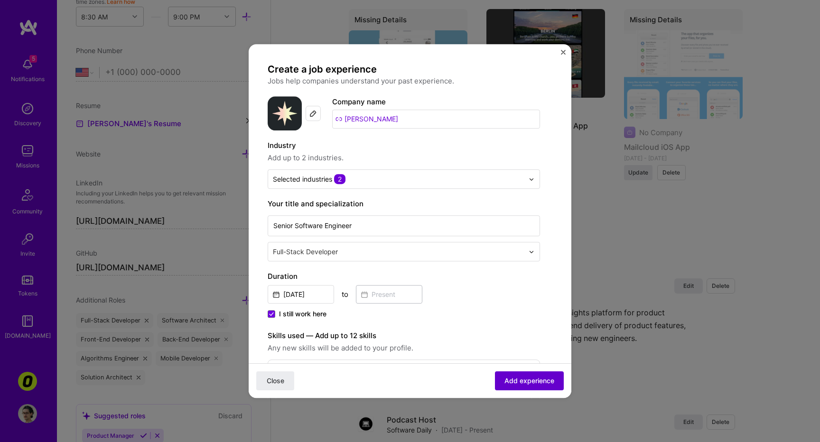
click at [547, 383] on button "Add experience" at bounding box center [529, 380] width 69 height 19
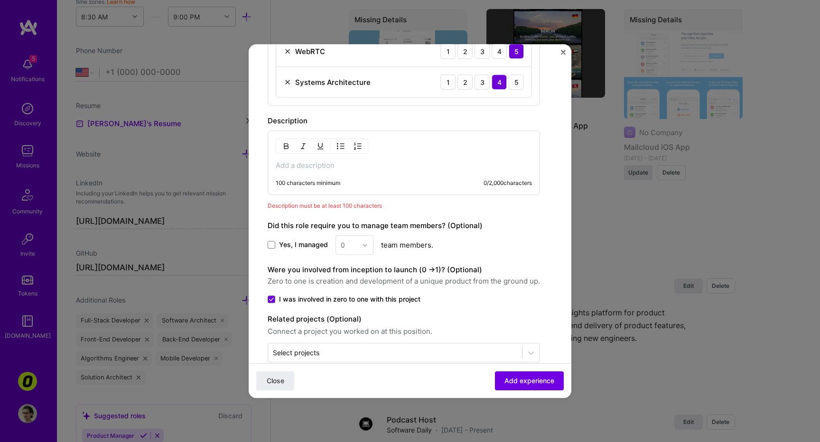
scroll to position [481, 0]
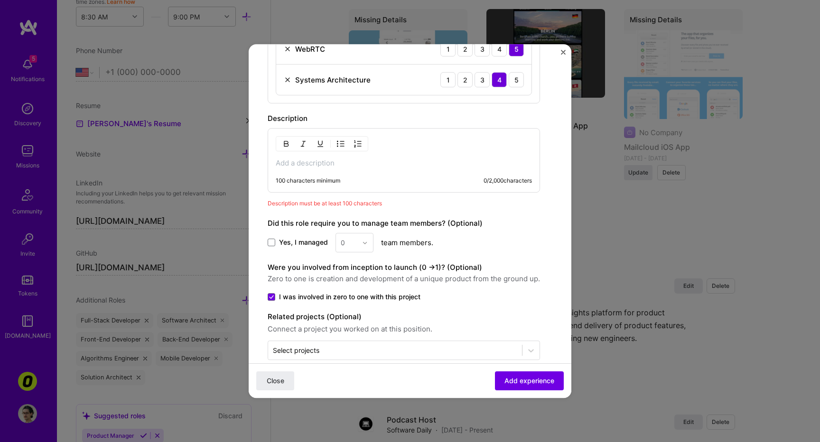
click at [420, 163] on p at bounding box center [404, 162] width 256 height 9
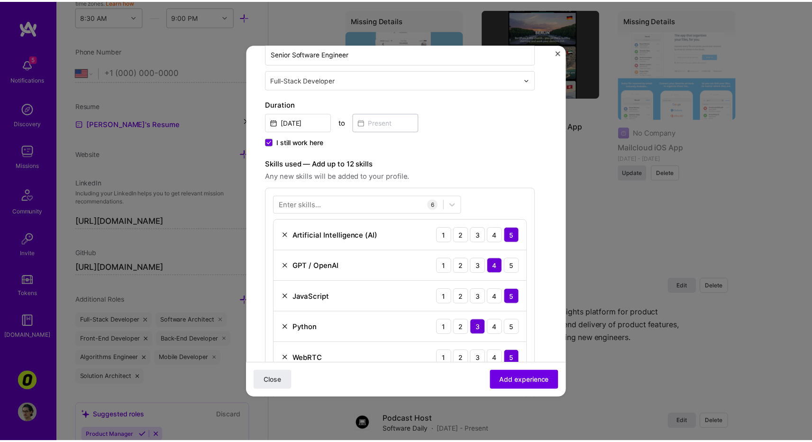
scroll to position [366, 0]
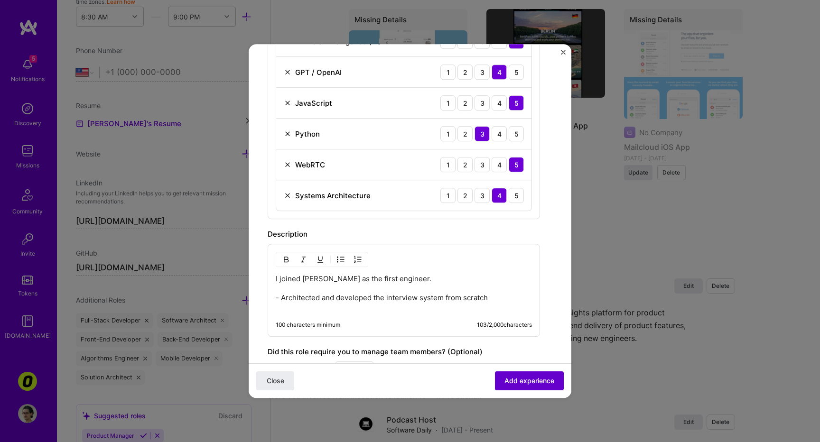
click at [514, 382] on span "Add experience" at bounding box center [529, 380] width 50 height 9
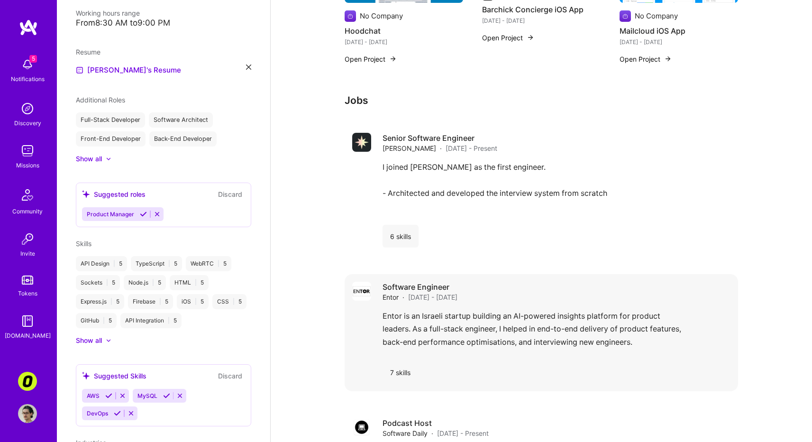
scroll to position [949, 0]
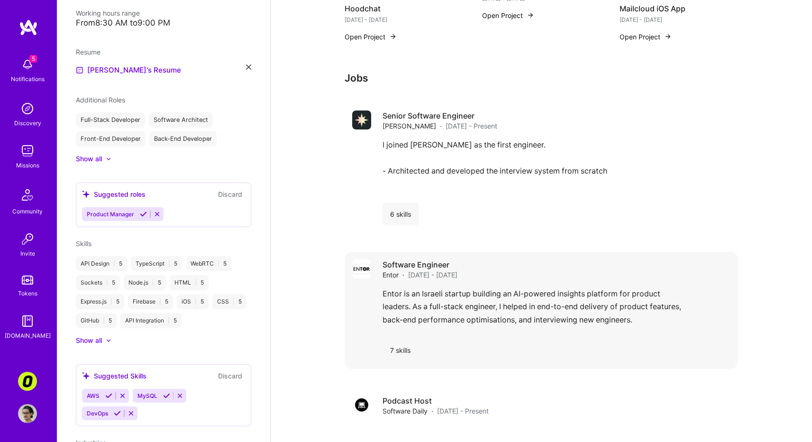
click at [447, 259] on h4 "Software Engineer" at bounding box center [420, 264] width 75 height 10
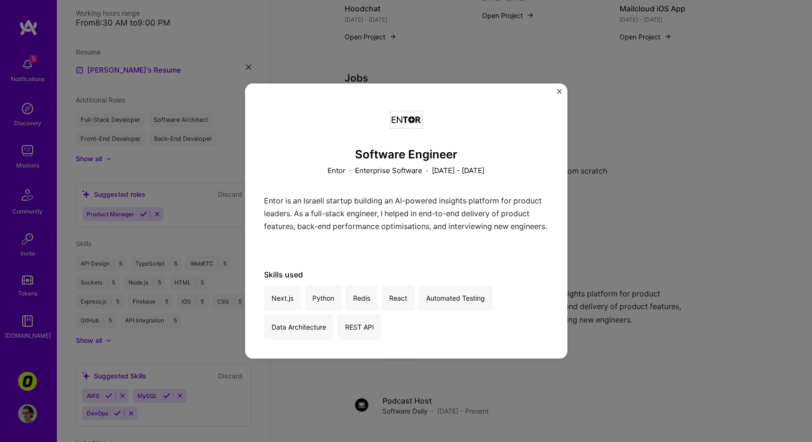
click at [405, 152] on h3 "Software Engineer" at bounding box center [406, 155] width 285 height 14
click at [562, 90] on div "Software Engineer Entor · Enterprise Software · November 2023 - February 2024 E…" at bounding box center [406, 220] width 323 height 275
drag, startPoint x: 554, startPoint y: 90, endPoint x: 561, endPoint y: 92, distance: 6.9
click at [554, 90] on div "Software Engineer Entor · Enterprise Software · November 2023 - February 2024 E…" at bounding box center [406, 220] width 323 height 275
click at [561, 92] on img "Close" at bounding box center [559, 91] width 5 height 5
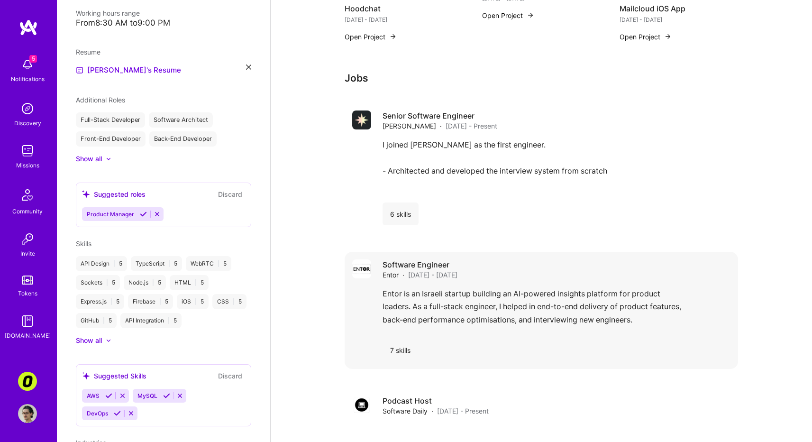
click at [572, 259] on div "Software Engineer Entor · Nov 2023 - Feb 2024" at bounding box center [557, 269] width 348 height 20
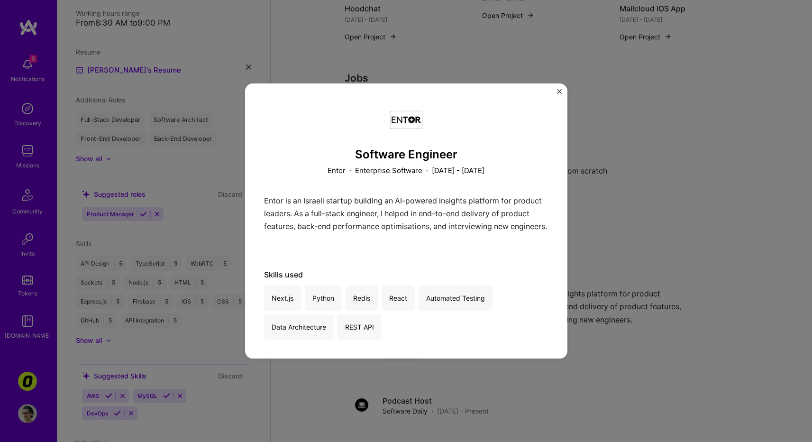
click at [446, 234] on div "Entor is an Israeli startup building an AI-powered insights platform for produc…" at bounding box center [406, 222] width 285 height 56
click at [562, 92] on div "Software Engineer Entor · Enterprise Software · November 2023 - February 2024 E…" at bounding box center [406, 220] width 323 height 275
drag, startPoint x: 561, startPoint y: 96, endPoint x: 563, endPoint y: 91, distance: 5.1
click at [563, 91] on div "Software Engineer Entor · Enterprise Software · November 2023 - February 2024 E…" at bounding box center [406, 220] width 323 height 275
click at [562, 92] on div "Software Engineer Entor · Enterprise Software · November 2023 - February 2024 E…" at bounding box center [406, 220] width 323 height 275
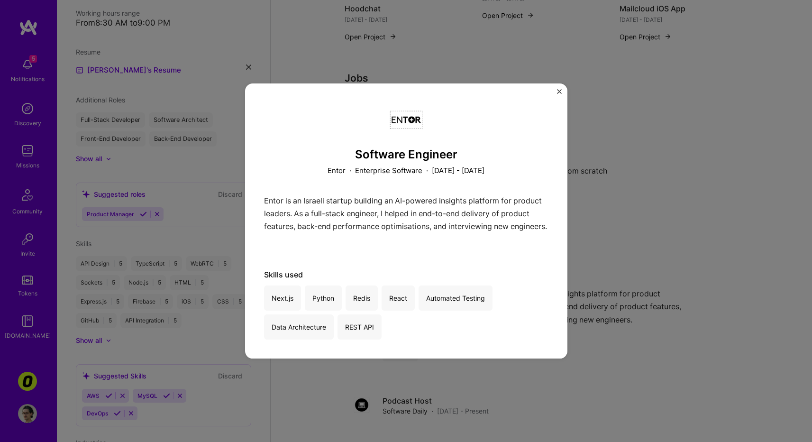
click at [558, 91] on img "Close" at bounding box center [559, 91] width 5 height 5
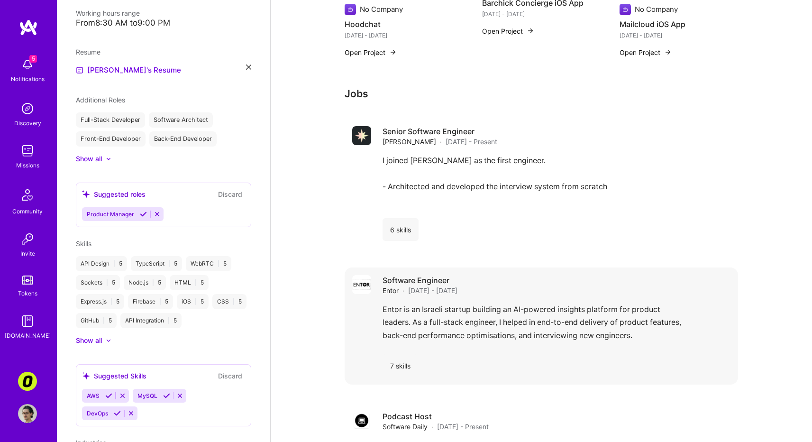
scroll to position [955, 0]
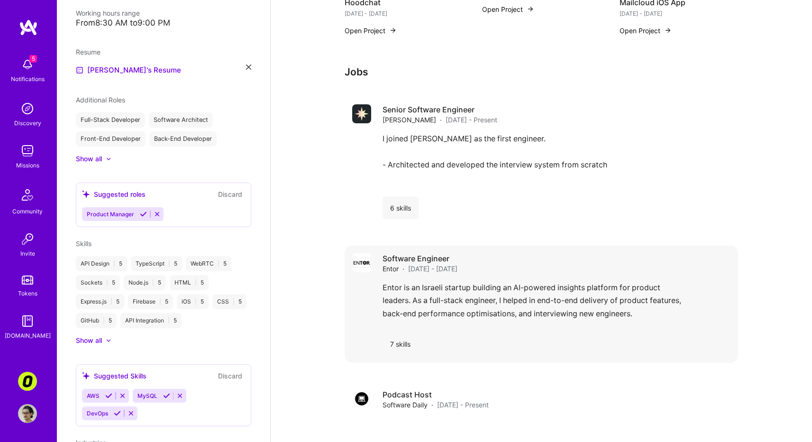
click at [419, 332] on div "7 skills" at bounding box center [557, 343] width 348 height 23
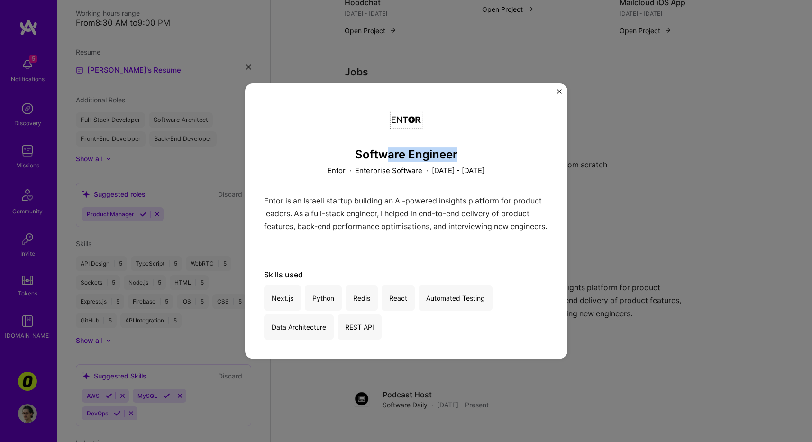
drag, startPoint x: 458, startPoint y: 153, endPoint x: 380, endPoint y: 151, distance: 77.3
click at [384, 150] on h3 "Software Engineer" at bounding box center [406, 155] width 285 height 14
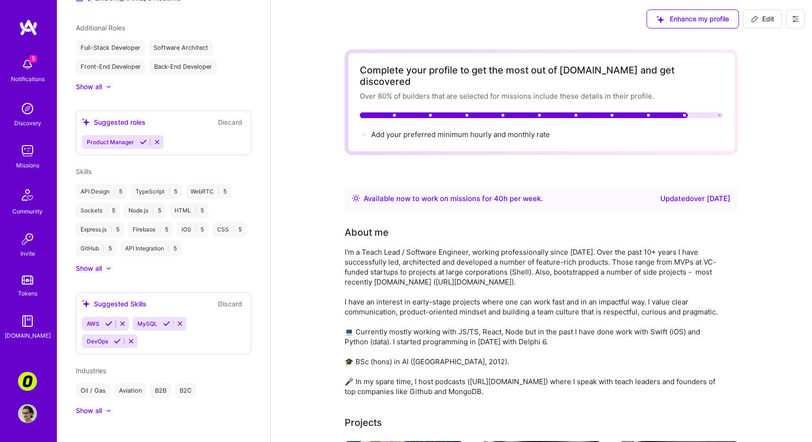
click at [755, 18] on icon at bounding box center [755, 19] width 8 height 8
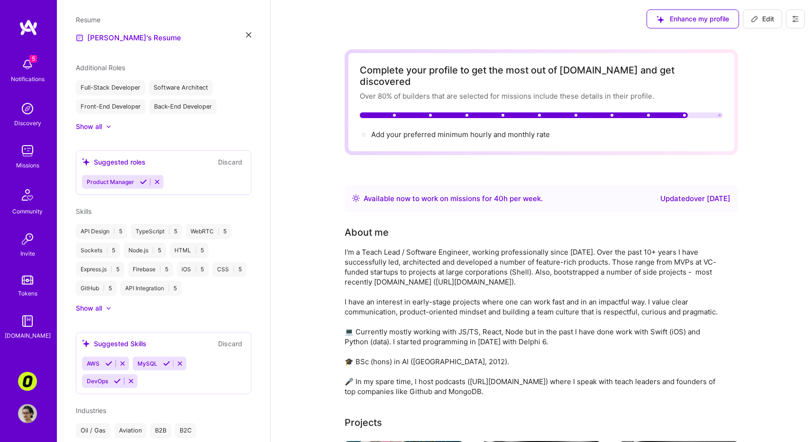
select select "US"
select select "Right Now"
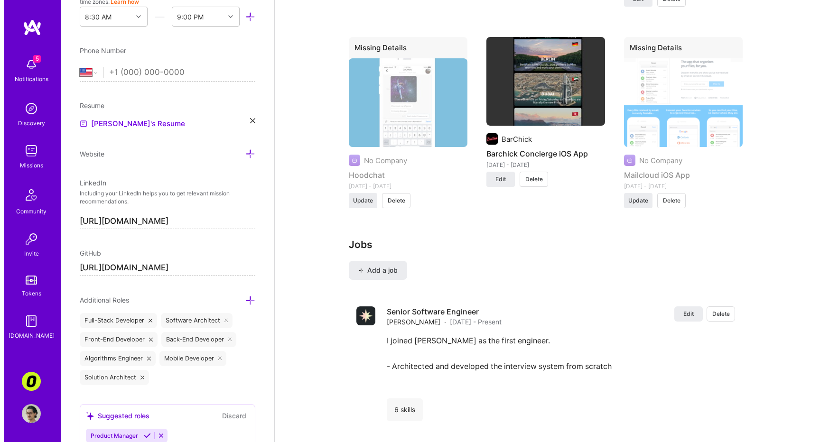
scroll to position [1514, 0]
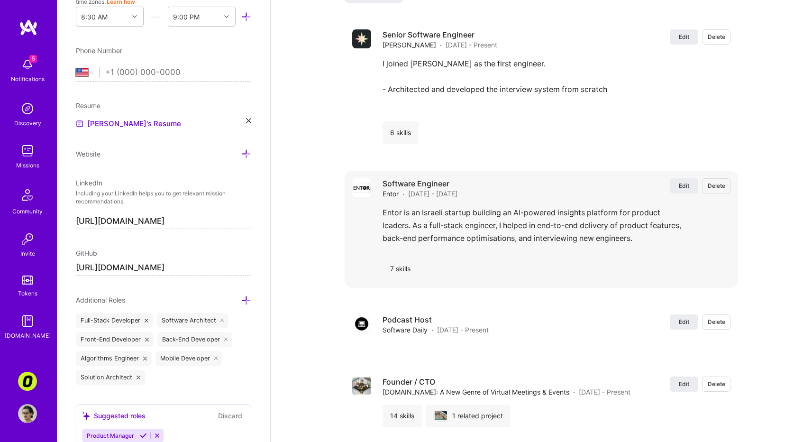
click at [399, 171] on div "Edit Delete Software Engineer Entor · Nov 2023 - Feb 2024 Edit Delete Entor is …" at bounding box center [542, 229] width 394 height 117
click at [396, 178] on h4 "Software Engineer" at bounding box center [420, 183] width 75 height 10
click at [404, 189] on span "·" at bounding box center [404, 194] width 2 height 10
click at [678, 178] on button "Edit" at bounding box center [684, 185] width 28 height 15
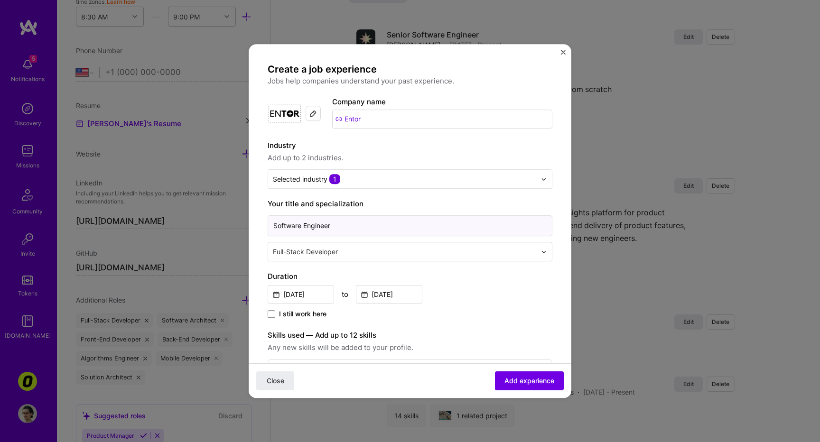
drag, startPoint x: 300, startPoint y: 225, endPoint x: 200, endPoint y: 209, distance: 100.9
click at [212, 214] on div "Create a job experience Jobs help companies understand your past experience. Co…" at bounding box center [410, 221] width 820 height 442
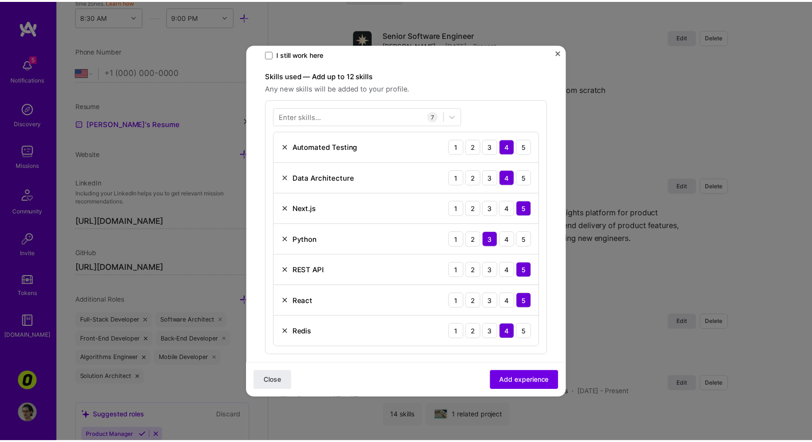
scroll to position [258, 0]
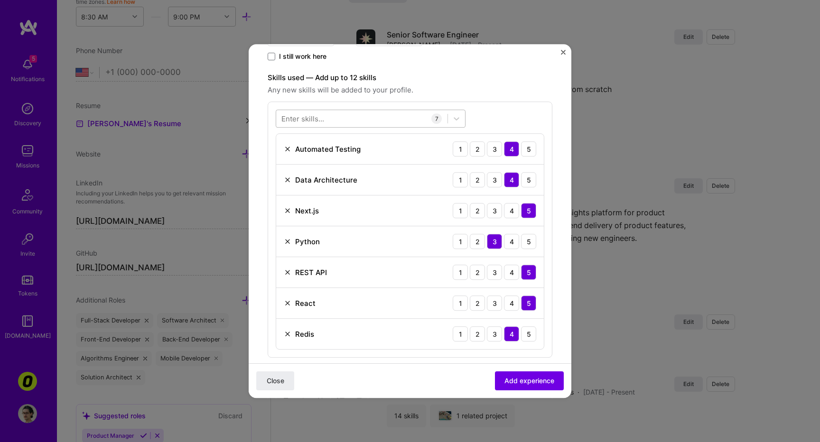
type input "Senior Software Engineer"
click at [350, 119] on div at bounding box center [361, 119] width 171 height 16
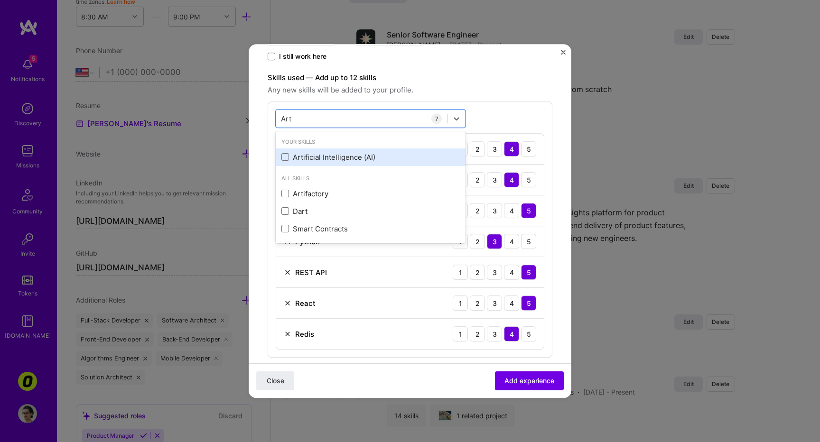
click at [306, 165] on div "Artificial Intelligence (AI)" at bounding box center [371, 157] width 190 height 18
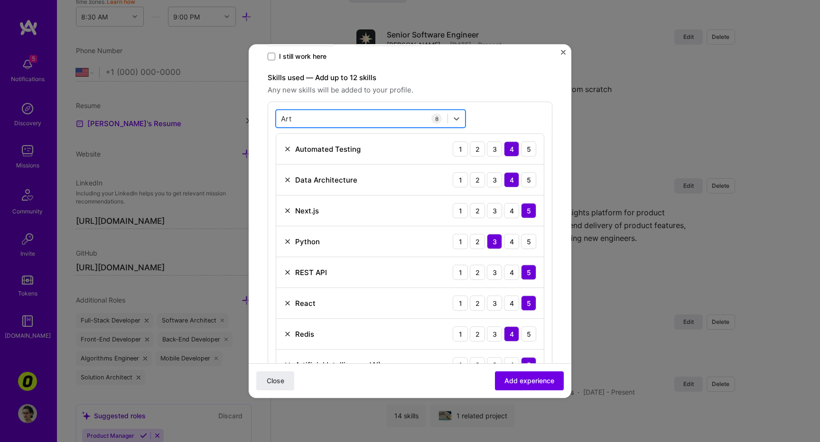
click at [326, 119] on div "Art Art" at bounding box center [361, 119] width 171 height 16
type input "o"
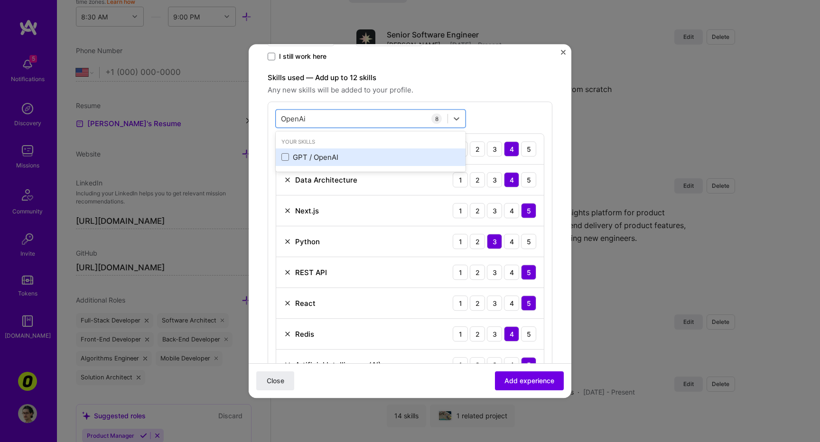
click at [336, 161] on div "GPT / OpenAI" at bounding box center [370, 157] width 178 height 10
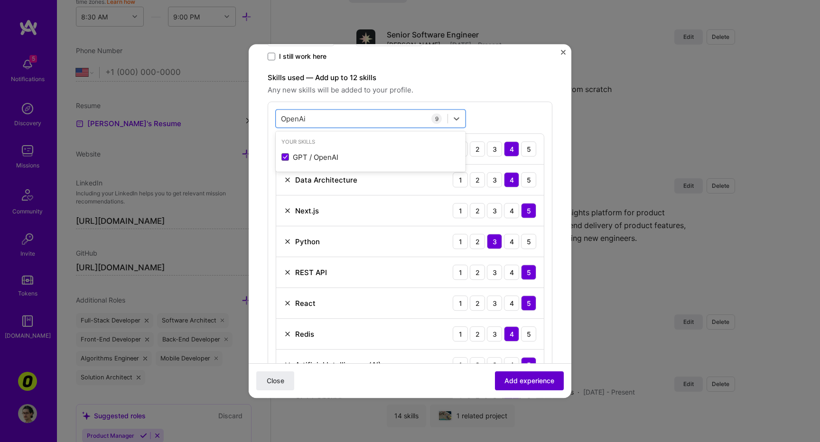
type input "OpenAi"
click at [517, 378] on span "Add experience" at bounding box center [529, 380] width 50 height 9
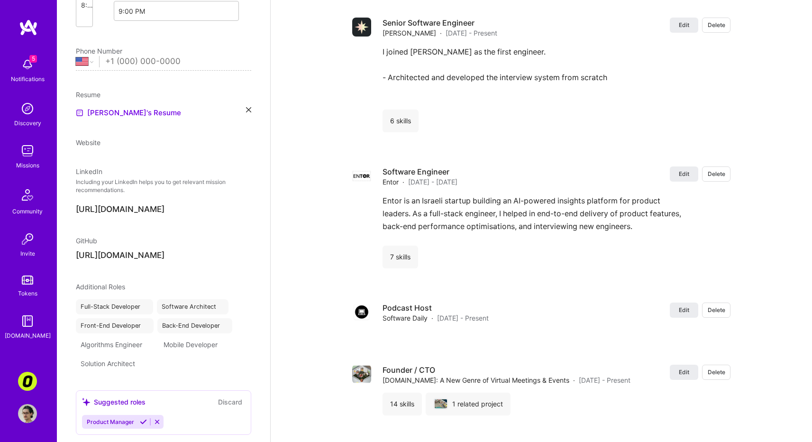
scroll to position [0, 0]
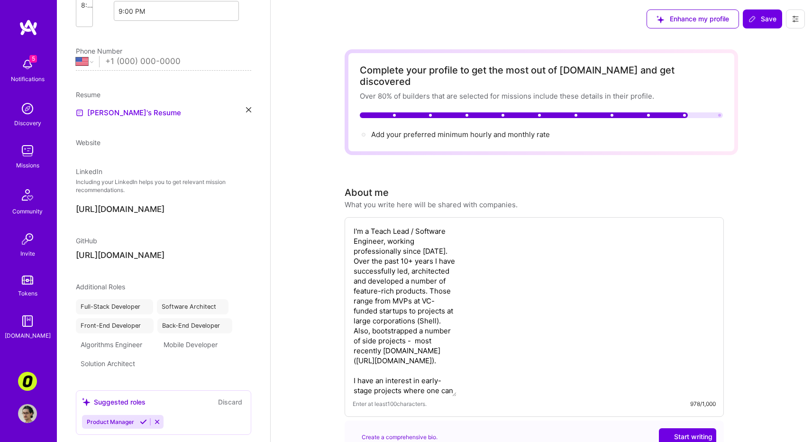
select select "US"
select select "Right Now"
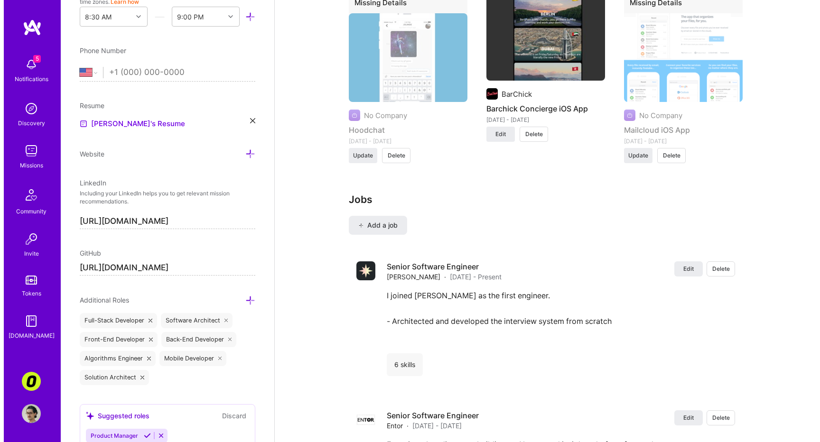
scroll to position [1029, 0]
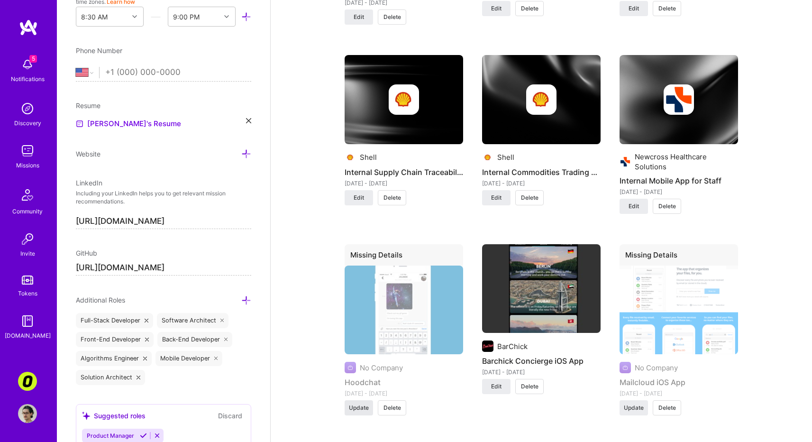
click at [363, 404] on span "Update" at bounding box center [359, 408] width 20 height 9
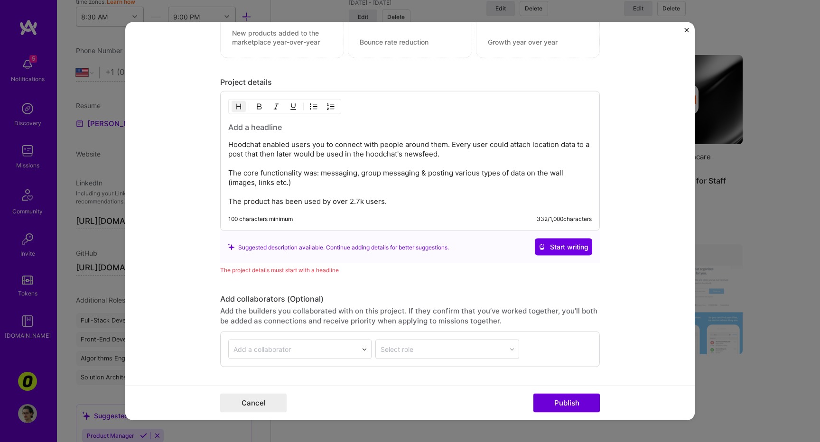
scroll to position [1177, 0]
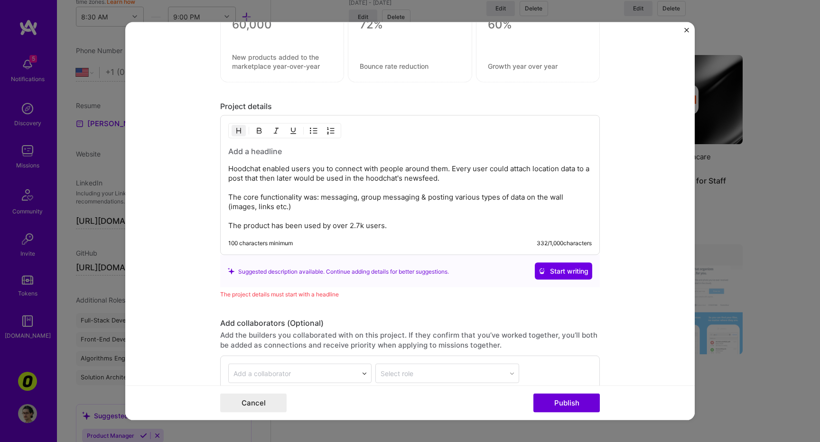
click at [276, 151] on h3 at bounding box center [409, 151] width 363 height 10
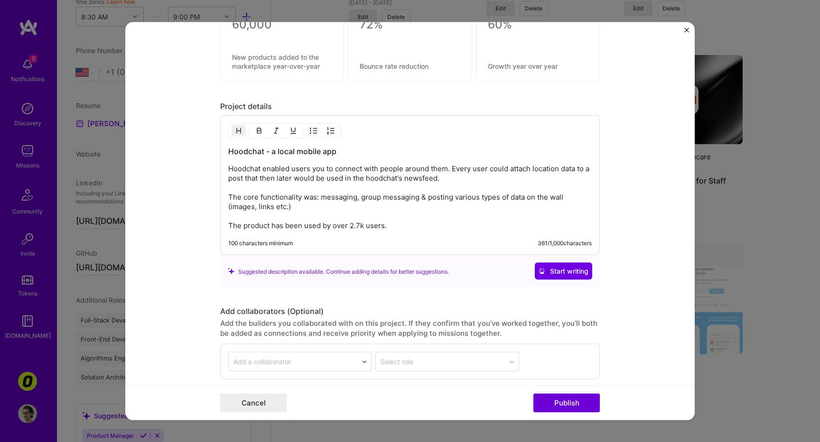
click at [293, 149] on h3 "Hoodchat - a local mobile app" at bounding box center [409, 151] width 363 height 10
click at [584, 414] on div "Cancel Publish" at bounding box center [409, 402] width 569 height 35
click at [577, 398] on button "Publish" at bounding box center [566, 402] width 66 height 19
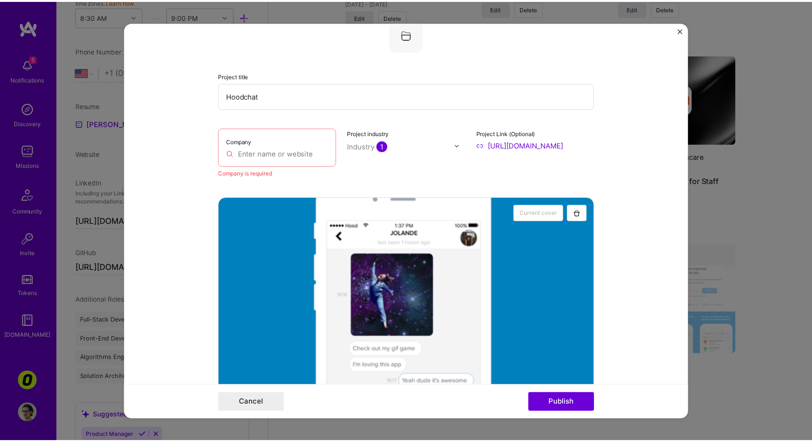
scroll to position [103, 0]
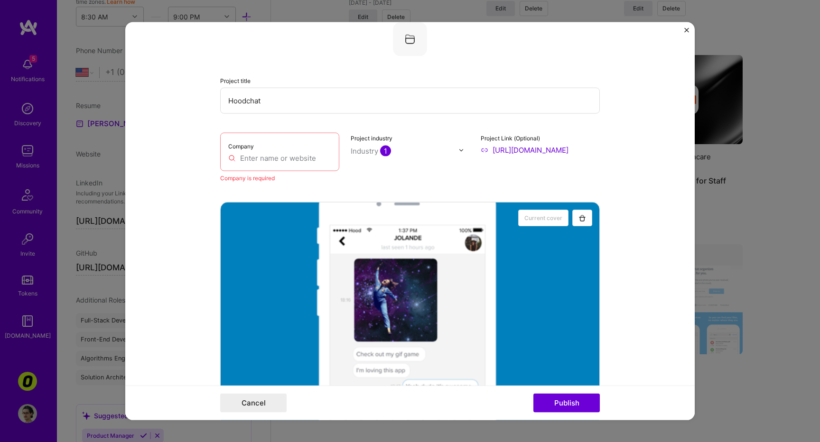
click at [285, 157] on input "text" at bounding box center [279, 158] width 103 height 10
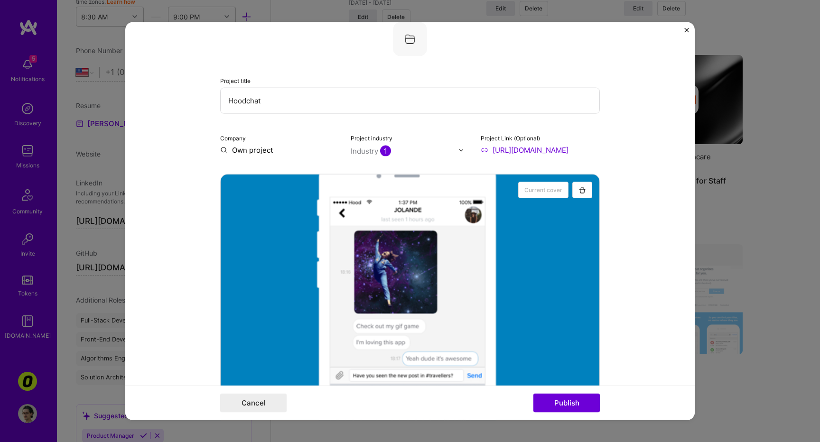
drag, startPoint x: 272, startPoint y: 146, endPoint x: 192, endPoint y: 145, distance: 79.7
click at [192, 145] on form "This project is missing details. To be able to apply to missions with this proj…" at bounding box center [409, 221] width 569 height 398
type input "Borkowski Consulting Ltd"
click at [341, 178] on div "Borkowski Consulting Ltd" at bounding box center [311, 177] width 95 height 26
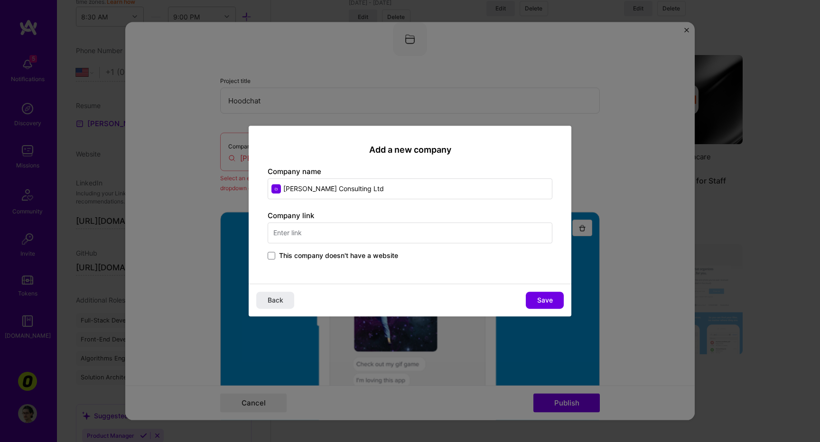
click at [381, 194] on input "Borkowski Consulting Ltd" at bounding box center [410, 188] width 285 height 21
click at [378, 230] on input "text" at bounding box center [410, 232] width 285 height 21
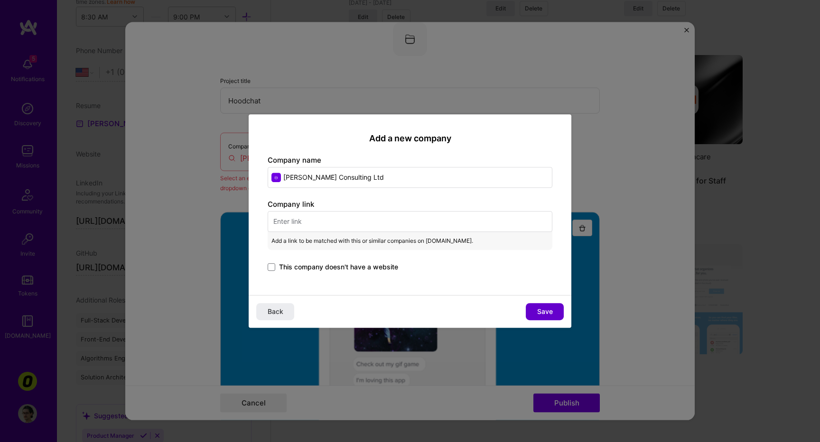
click at [551, 314] on span "Save" at bounding box center [545, 311] width 16 height 9
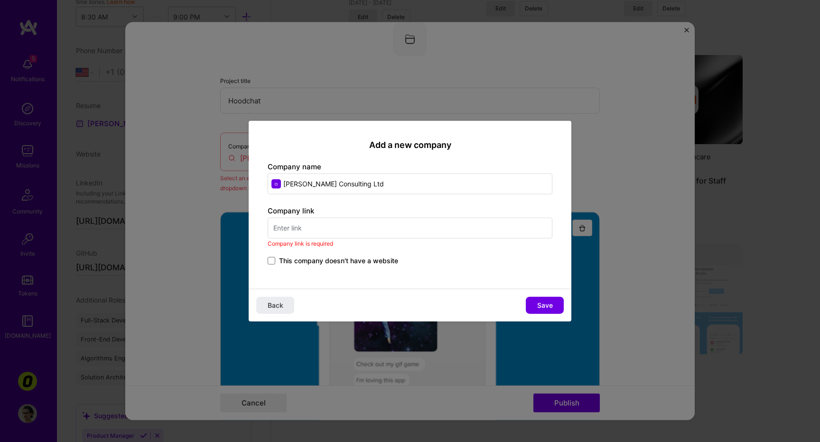
click at [367, 236] on input "text" at bounding box center [410, 227] width 285 height 21
click at [346, 258] on span "This company doesn't have a website" at bounding box center [338, 260] width 119 height 9
click at [0, 0] on input "This company doesn't have a website" at bounding box center [0, 0] width 0 height 0
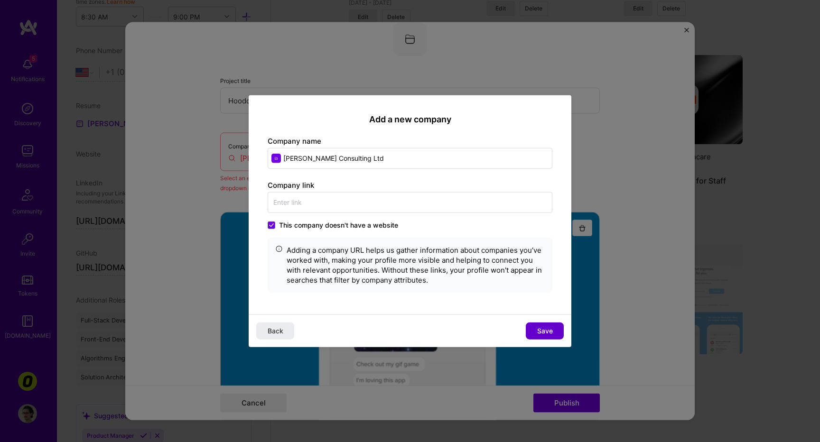
click at [549, 325] on button "Save" at bounding box center [545, 330] width 38 height 17
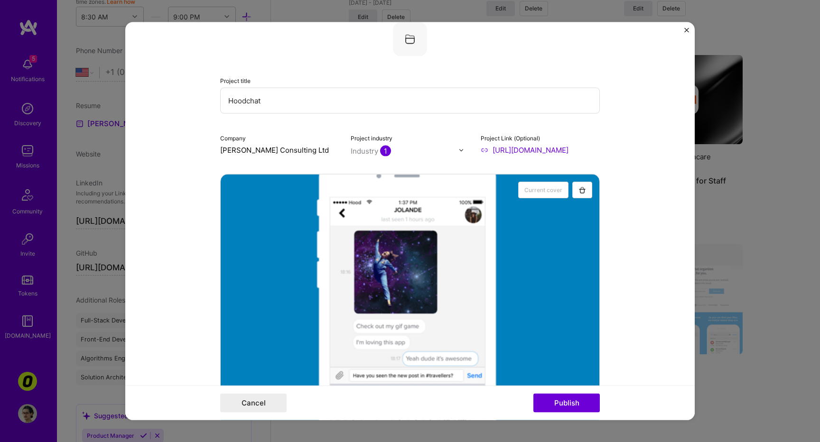
click at [569, 414] on div "Cancel Publish" at bounding box center [409, 402] width 569 height 35
click at [567, 406] on button "Publish" at bounding box center [566, 402] width 66 height 19
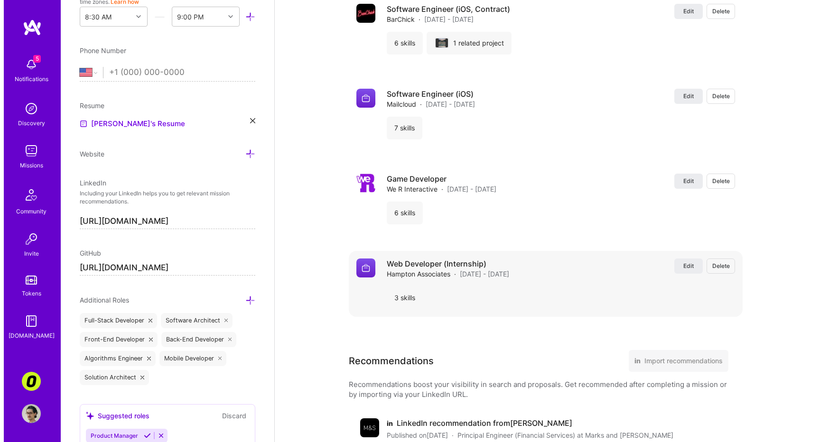
scroll to position [2160, 0]
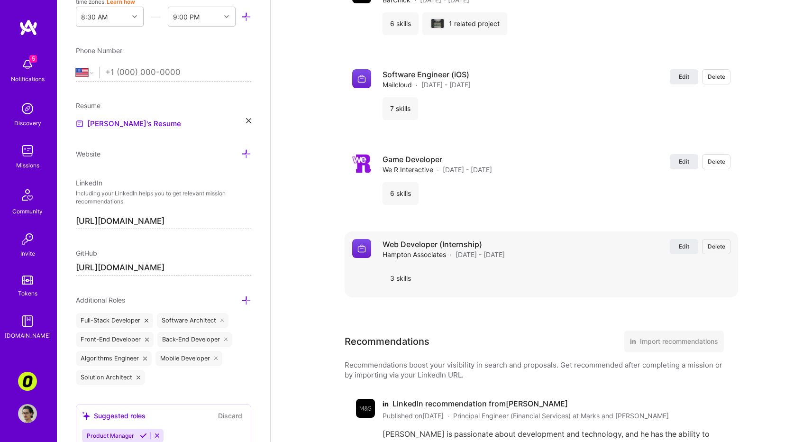
click at [403, 239] on h4 "Web Developer (Internship)" at bounding box center [444, 244] width 122 height 10
click at [683, 242] on span "Edit" at bounding box center [684, 246] width 10 height 8
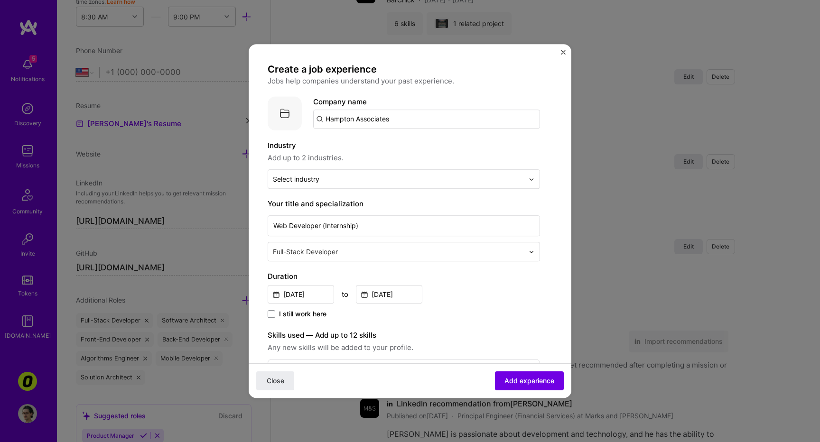
click at [374, 120] on input "Hampton Associates" at bounding box center [426, 119] width 227 height 19
drag, startPoint x: 401, startPoint y: 123, endPoint x: 309, endPoint y: 130, distance: 91.9
click at [312, 129] on div "Company logo Company name Hampton Associates" at bounding box center [404, 113] width 272 height 34
click at [405, 107] on div "Company name Hampton Associates Add company Hampton Associates" at bounding box center [426, 112] width 227 height 32
click at [387, 117] on input "Hampton Associates" at bounding box center [426, 119] width 227 height 19
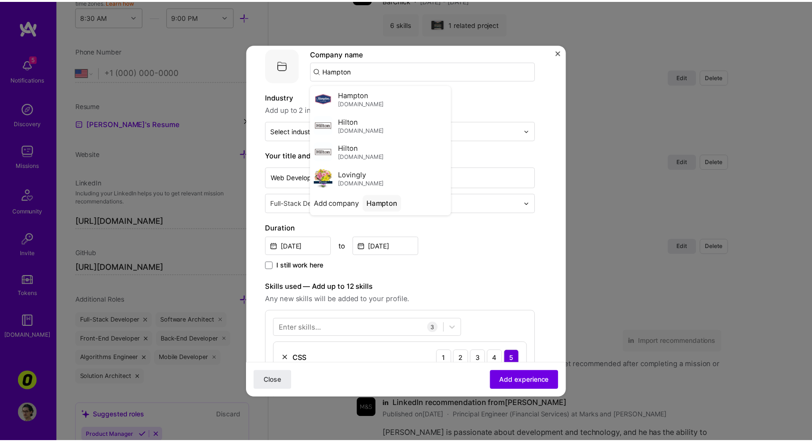
scroll to position [32, 0]
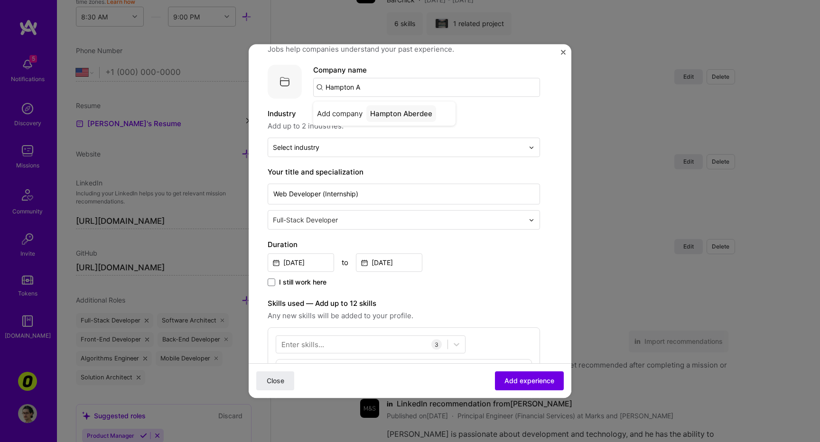
type input "Hampton"
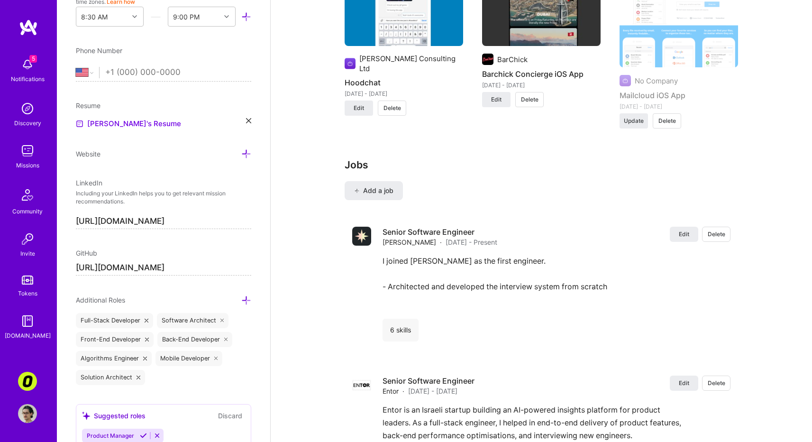
scroll to position [1394, 0]
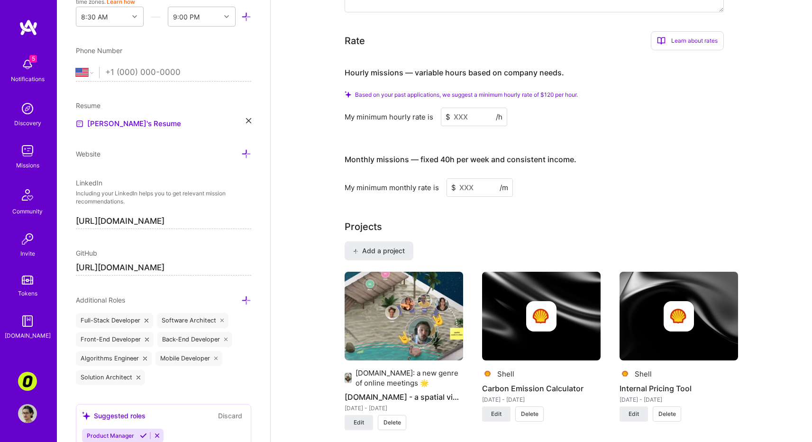
scroll to position [422, 0]
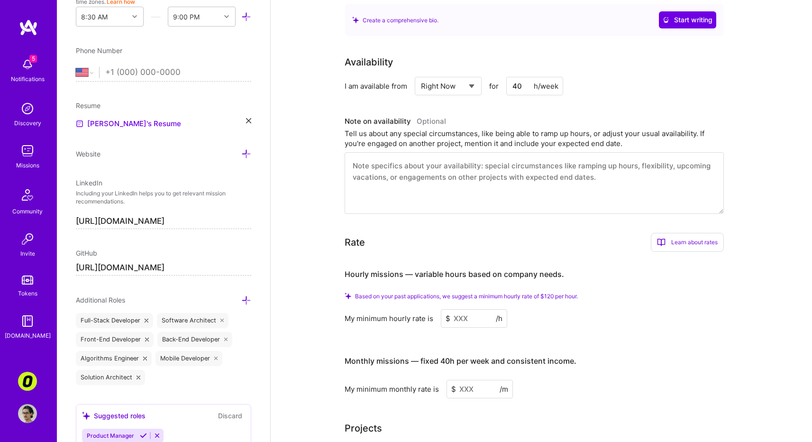
click at [719, 235] on div "Learn about rates" at bounding box center [687, 242] width 73 height 19
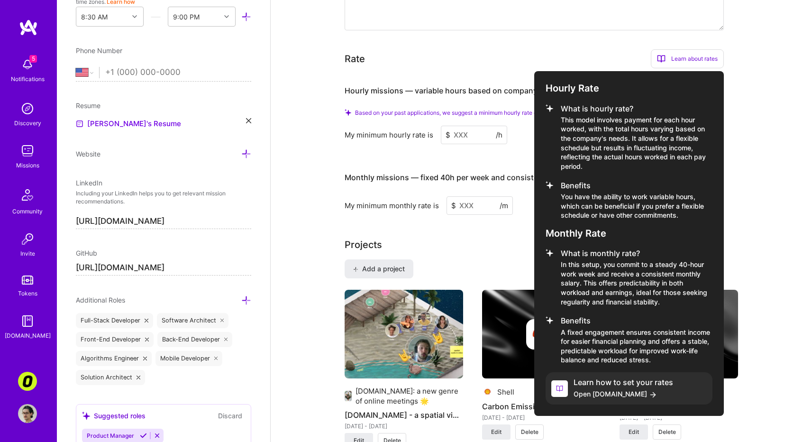
scroll to position [608, 0]
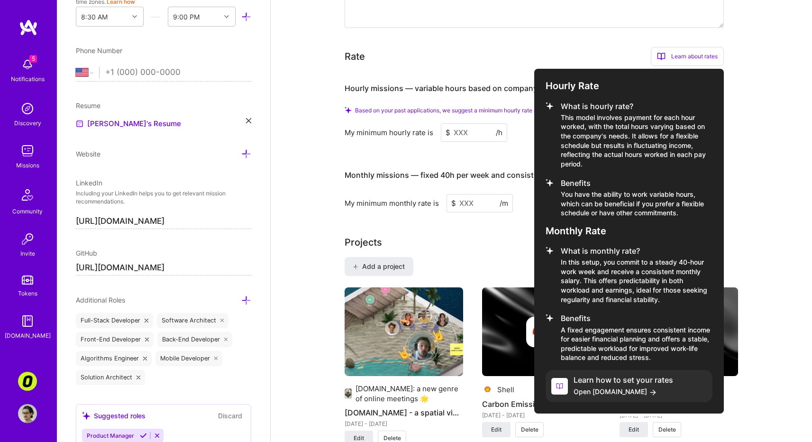
click at [338, 76] on div at bounding box center [406, 221] width 812 height 442
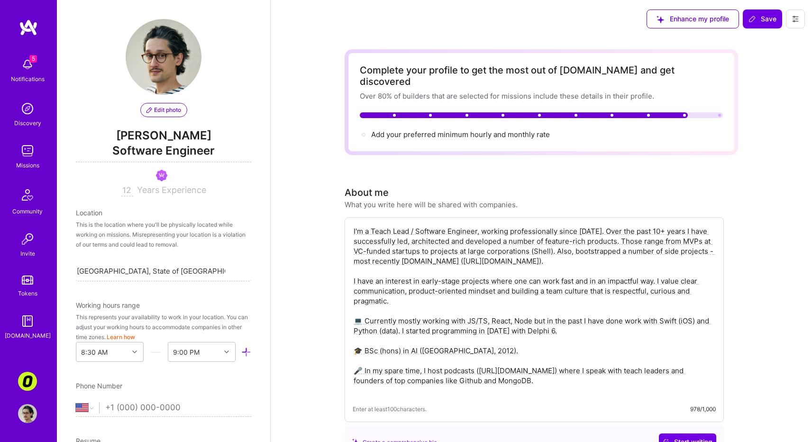
scroll to position [0, 0]
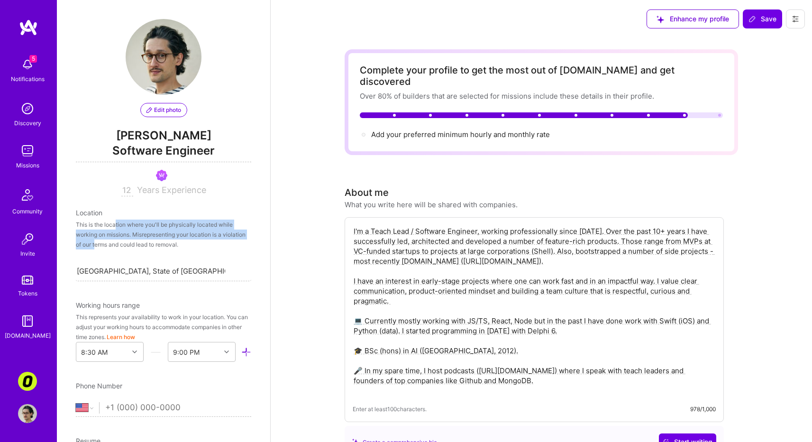
drag, startPoint x: 117, startPoint y: 231, endPoint x: 120, endPoint y: 241, distance: 11.3
click at [120, 241] on div "This is the location where you'll be physically located while working on missio…" at bounding box center [163, 235] width 175 height 30
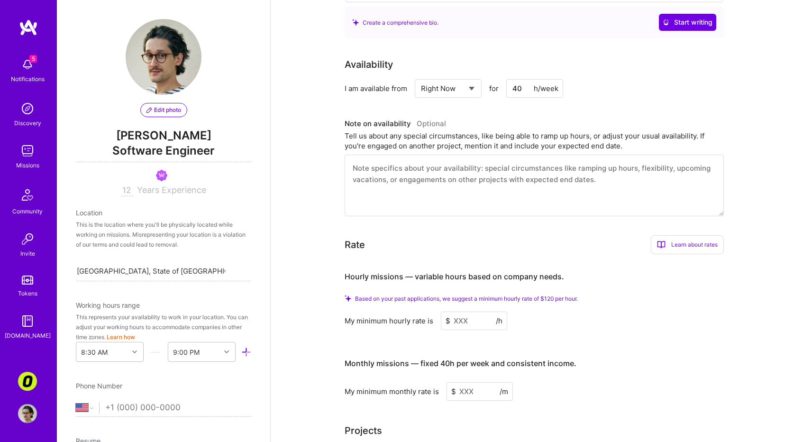
scroll to position [246, 0]
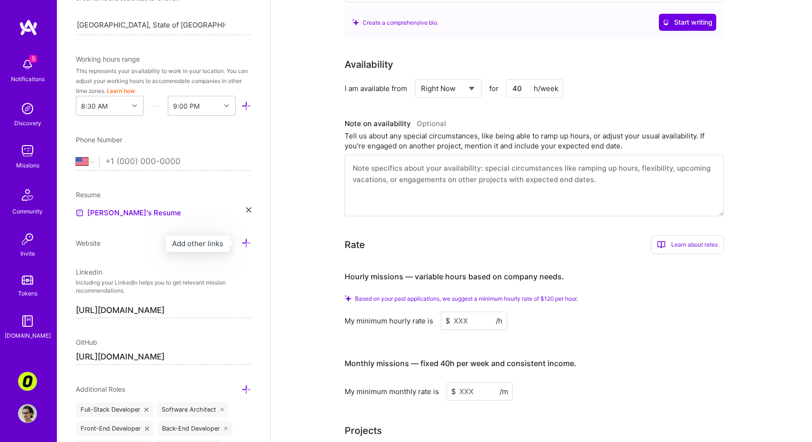
click at [241, 242] on icon at bounding box center [246, 243] width 10 height 10
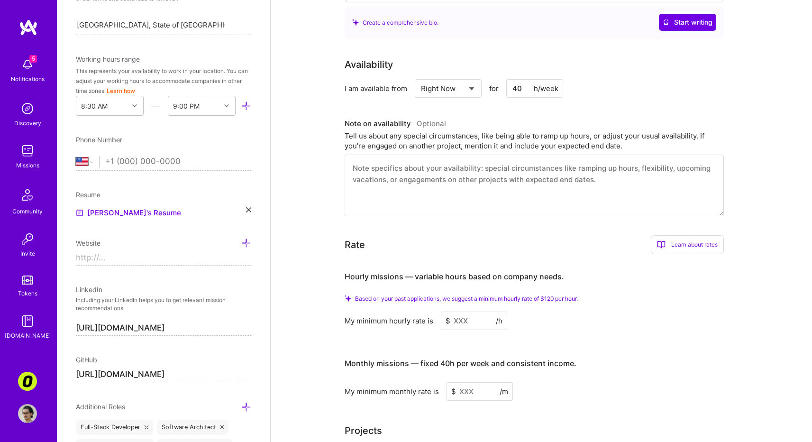
click at [199, 255] on input at bounding box center [163, 257] width 175 height 15
type input "https://pawel.io"
click at [241, 241] on icon at bounding box center [246, 243] width 10 height 10
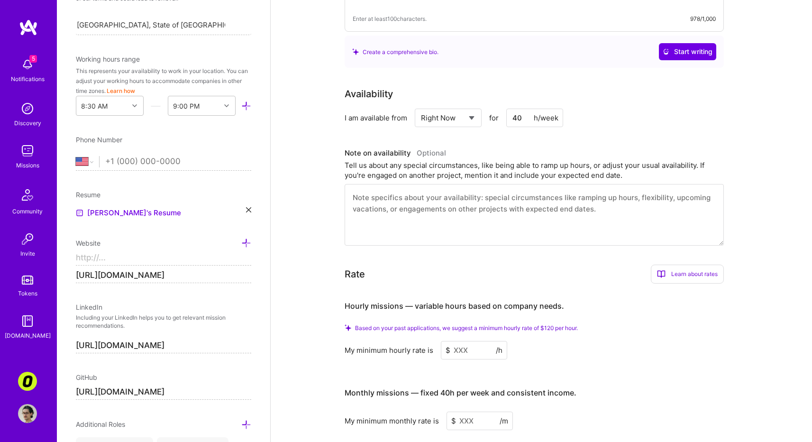
scroll to position [0, 0]
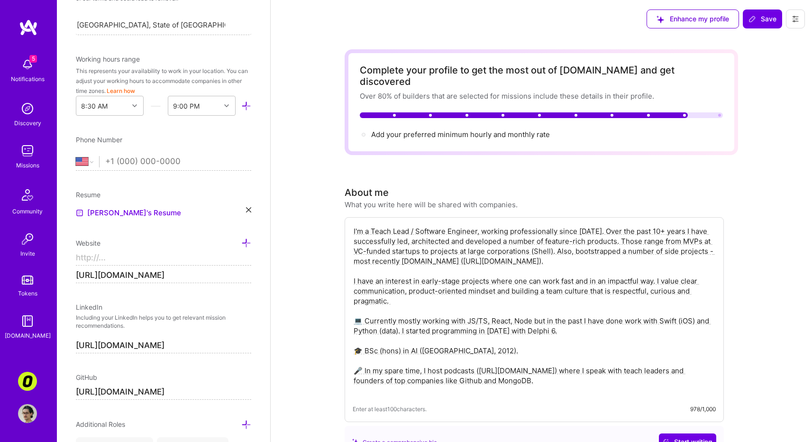
click at [588, 116] on div "Complete your profile to get the most out of A.Team and get discovered Over 80%…" at bounding box center [541, 102] width 363 height 75
click at [592, 107] on div "Complete your profile to get the most out of A.Team and get discovered Over 80%…" at bounding box center [541, 102] width 363 height 75
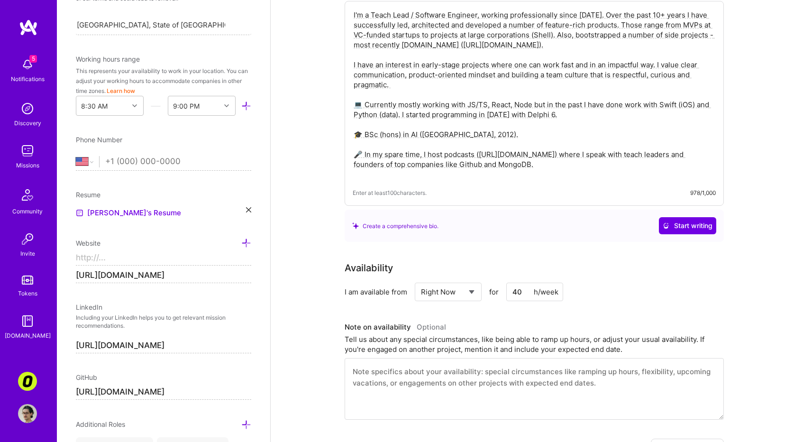
scroll to position [496, 0]
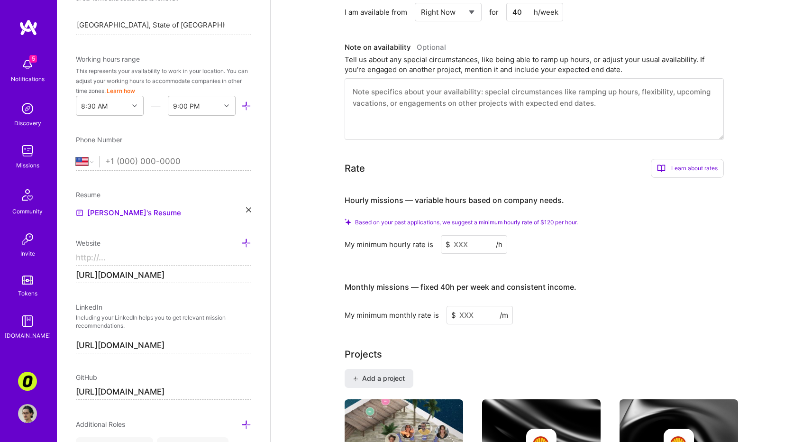
click at [452, 235] on input at bounding box center [474, 244] width 66 height 18
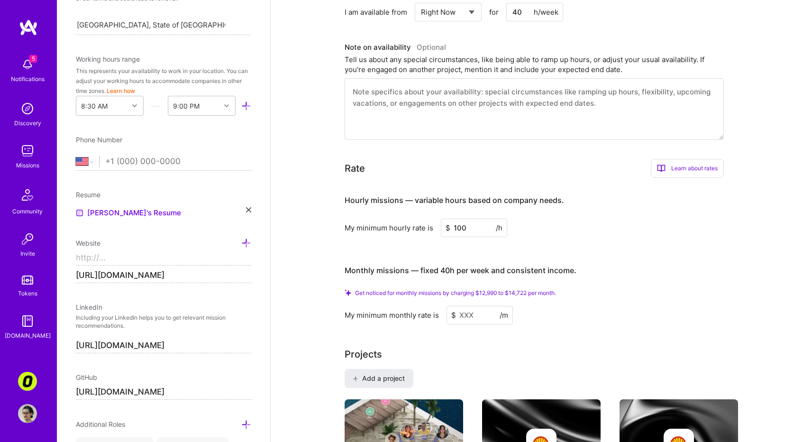
type input "100"
click at [697, 239] on div "Hourly missions — variable hours based on company needs. My minimum hourly rate…" at bounding box center [534, 254] width 379 height 138
drag, startPoint x: 480, startPoint y: 281, endPoint x: 512, endPoint y: 279, distance: 31.9
click at [512, 289] on span "Get noticed for monthly missions by charging $12,990 to $14,722 per month." at bounding box center [455, 292] width 201 height 7
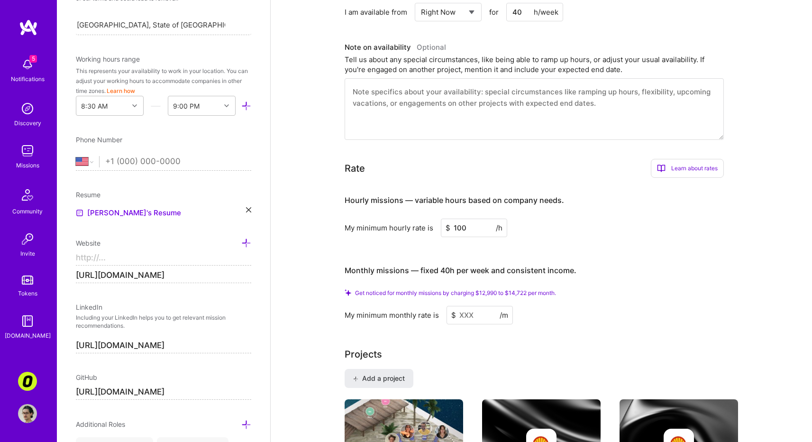
click at [351, 289] on icon at bounding box center [348, 292] width 7 height 7
click at [477, 308] on input at bounding box center [480, 315] width 66 height 18
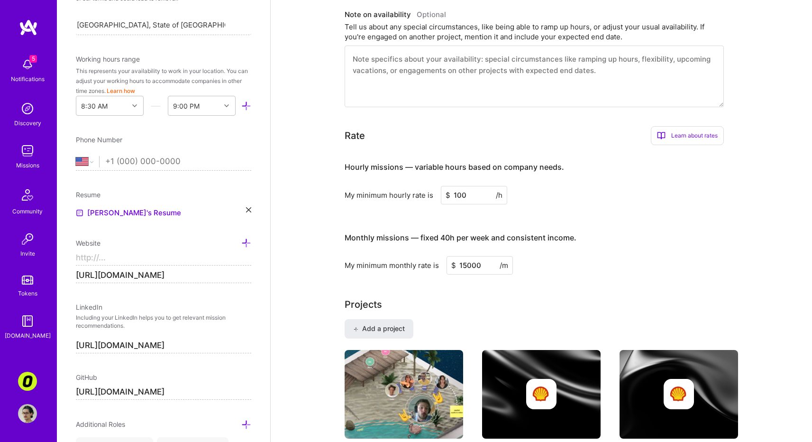
type input "15000"
click at [601, 216] on div "Hourly missions — variable hours based on company needs. My minimum hourly rate…" at bounding box center [534, 214] width 379 height 122
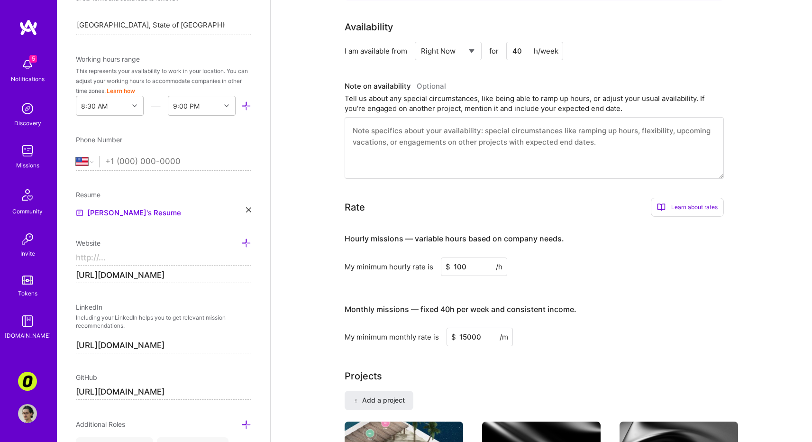
scroll to position [447, 0]
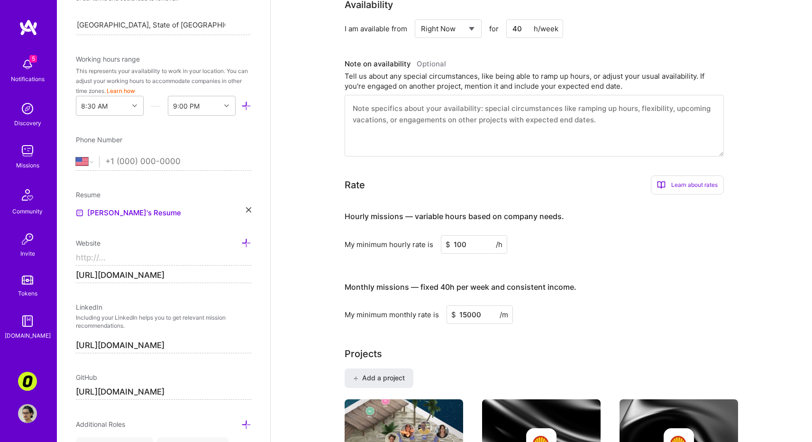
click at [557, 259] on div "Hourly missions — variable hours based on company needs. My minimum hourly rate…" at bounding box center [534, 263] width 379 height 122
drag, startPoint x: 467, startPoint y: 243, endPoint x: 452, endPoint y: 241, distance: 15.7
click at [452, 241] on input "100" at bounding box center [474, 244] width 66 height 18
click at [464, 203] on div "Hourly missions — variable hours based on company needs." at bounding box center [455, 216] width 220 height 29
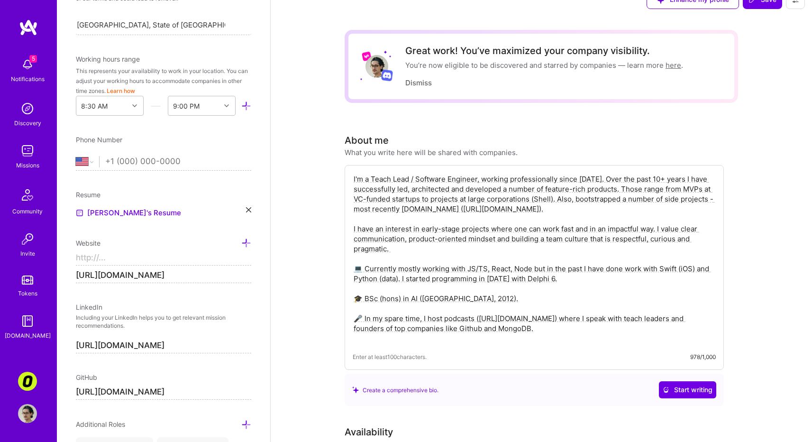
scroll to position [15, 0]
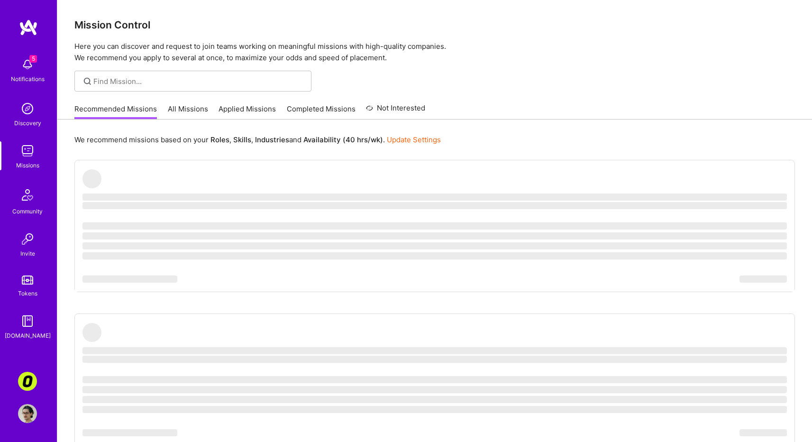
click at [21, 379] on img at bounding box center [27, 381] width 19 height 19
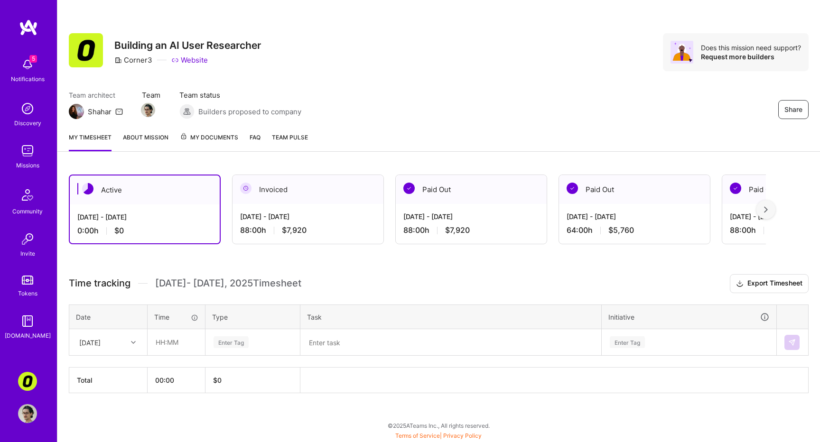
click at [577, 104] on div "Team architect Shahar Team Team status Builders proposed to company Share" at bounding box center [438, 104] width 739 height 29
click at [248, 136] on div "My timesheet About Mission My Documents FAQ Team Pulse" at bounding box center [438, 138] width 762 height 27
click at [251, 138] on link "FAQ" at bounding box center [254, 141] width 11 height 19
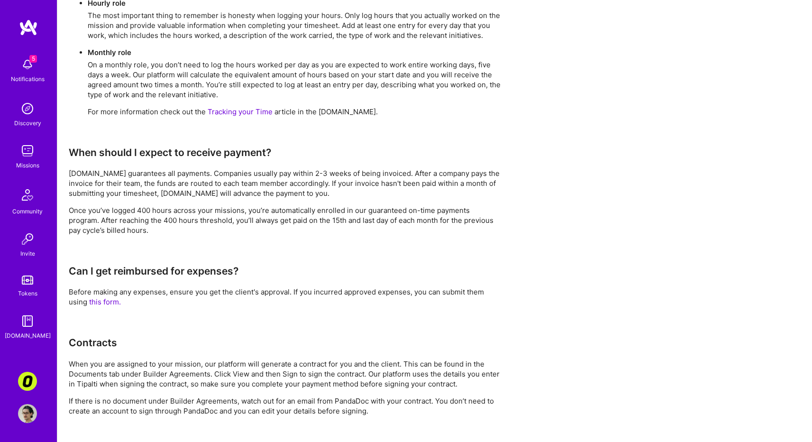
scroll to position [693, 0]
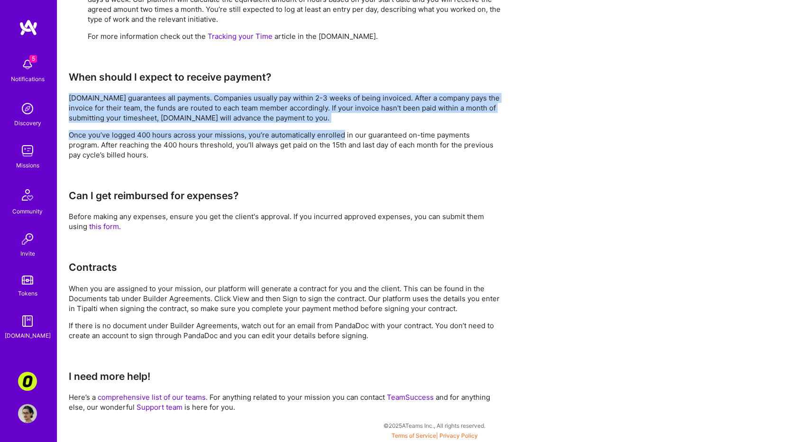
drag, startPoint x: 348, startPoint y: 83, endPoint x: 342, endPoint y: 141, distance: 57.8
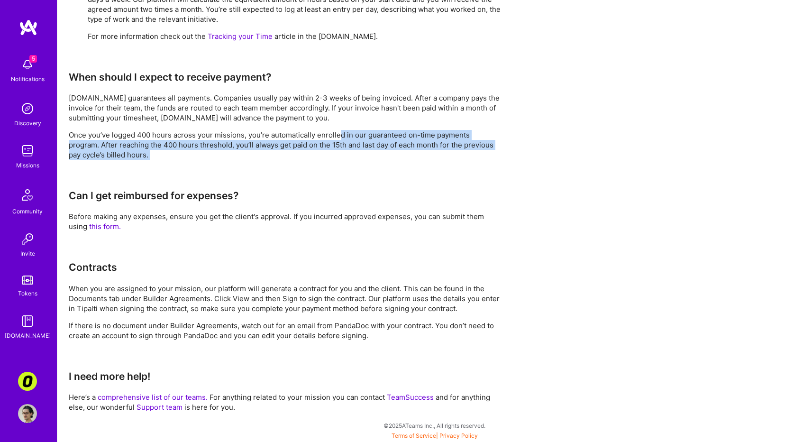
drag, startPoint x: 338, startPoint y: 157, endPoint x: 340, endPoint y: 128, distance: 29.9
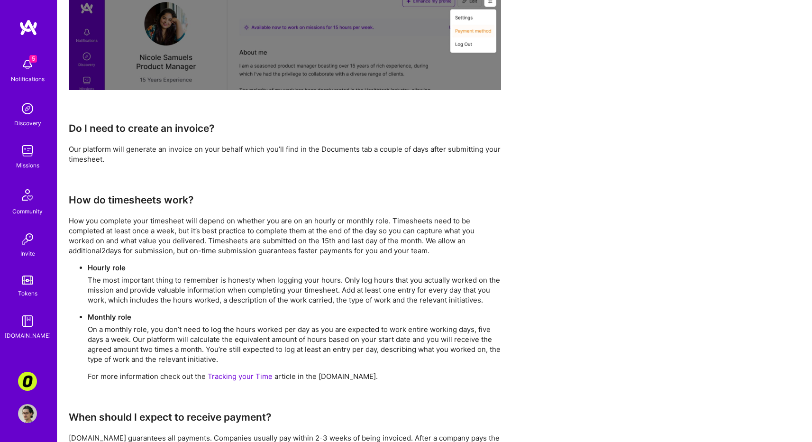
scroll to position [351, 0]
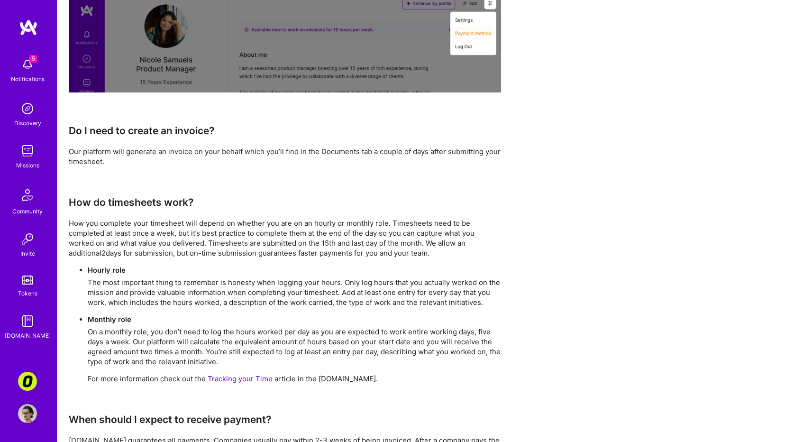
click at [23, 285] on link "Tokens" at bounding box center [27, 285] width 59 height 27
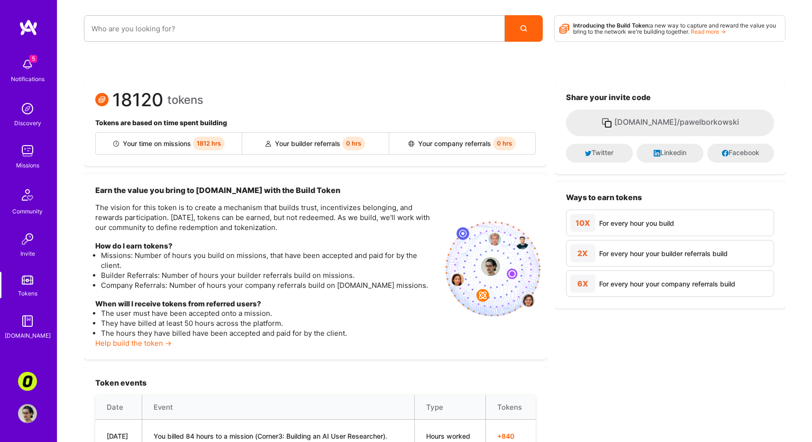
click at [204, 141] on span "1812 hrs" at bounding box center [209, 144] width 32 height 14
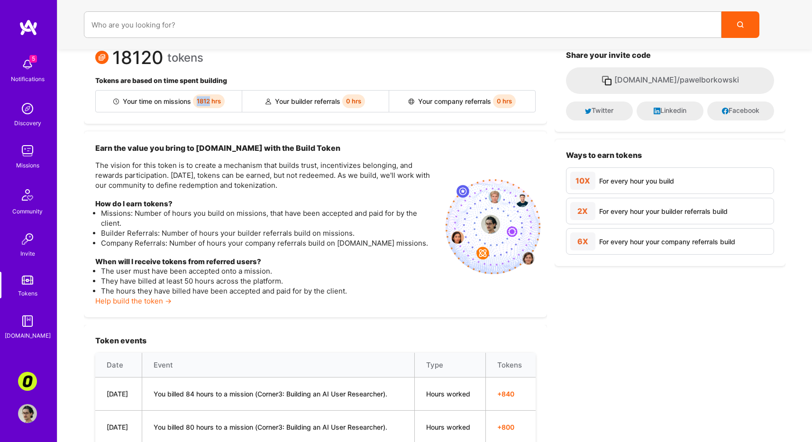
scroll to position [24, 0]
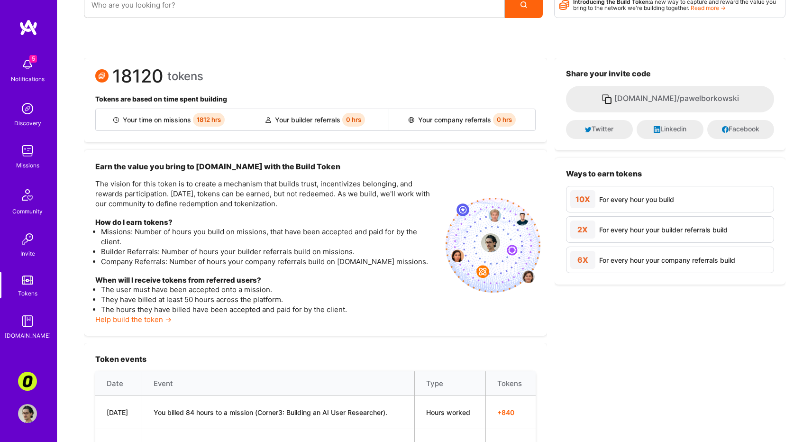
click at [194, 311] on li "The hours they have billed have been accepted and paid for by the client." at bounding box center [269, 310] width 337 height 10
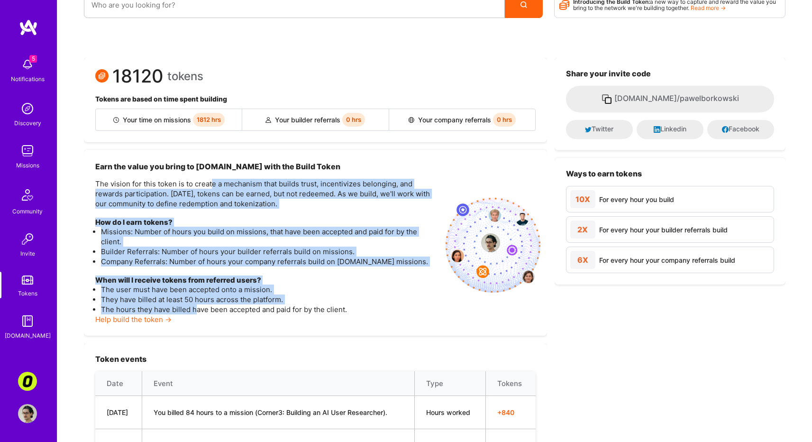
drag, startPoint x: 194, startPoint y: 309, endPoint x: 212, endPoint y: 162, distance: 148.0
click at [213, 179] on div "Earn the value you bring to A.Team with the Build Token The vision for this tok…" at bounding box center [266, 242] width 343 height 163
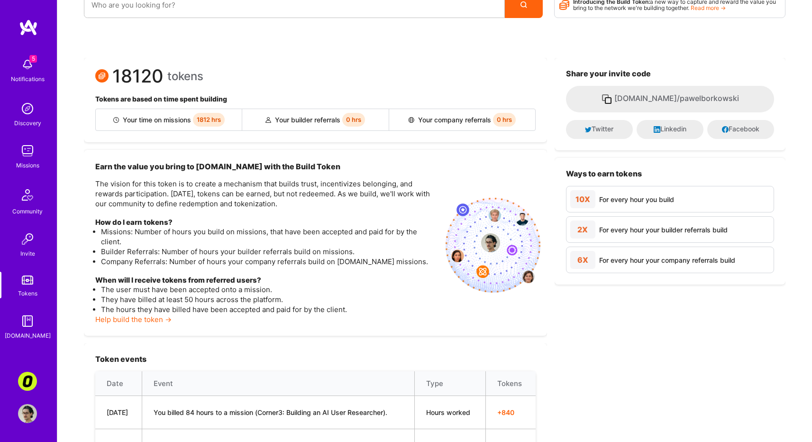
click at [203, 118] on span "1812 hrs" at bounding box center [209, 120] width 32 height 14
copy span "1812"
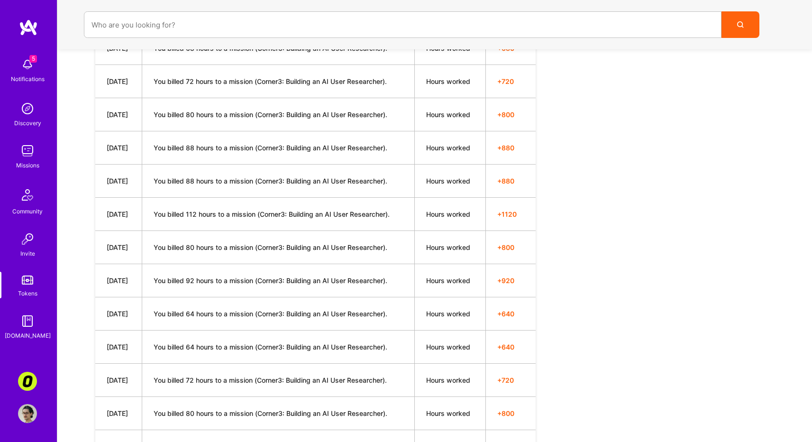
scroll to position [339, 0]
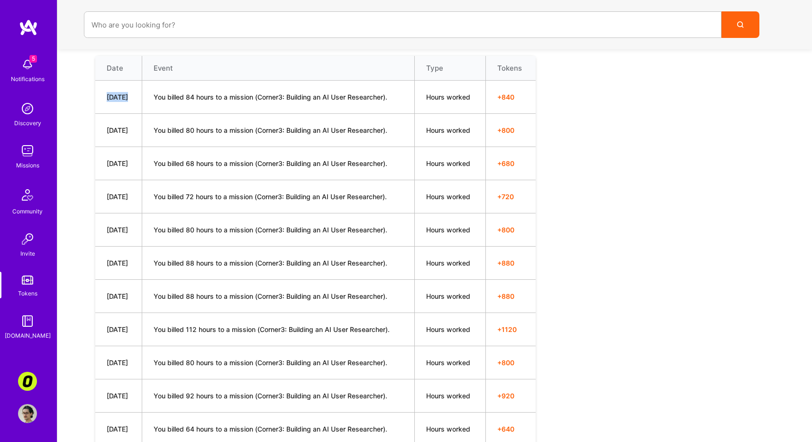
drag, startPoint x: 137, startPoint y: 98, endPoint x: 106, endPoint y: 92, distance: 31.3
click at [106, 92] on td "7/1/25" at bounding box center [118, 97] width 46 height 33
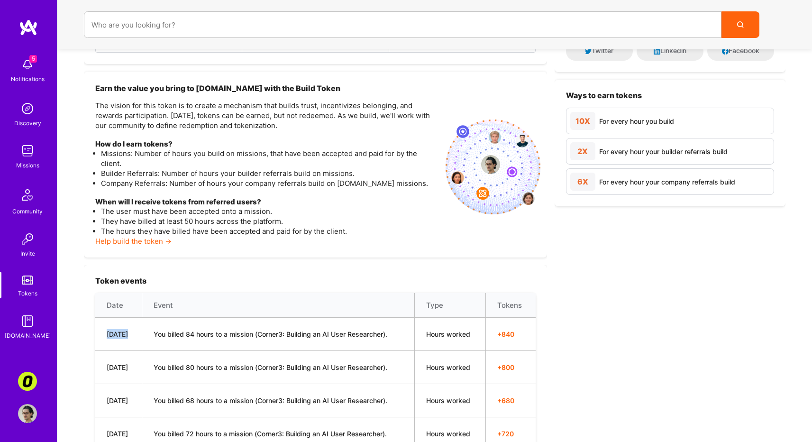
click at [128, 324] on td "7/1/25" at bounding box center [118, 334] width 46 height 33
drag, startPoint x: 109, startPoint y: 331, endPoint x: 231, endPoint y: 331, distance: 122.4
click at [231, 331] on tr "7/1/25 You billed 84 hours to a mission (Corner3: Building an AI User Researche…" at bounding box center [315, 334] width 441 height 33
click at [231, 331] on td "You billed 84 hours to a mission (Corner3: Building an AI User Researcher)." at bounding box center [278, 334] width 273 height 33
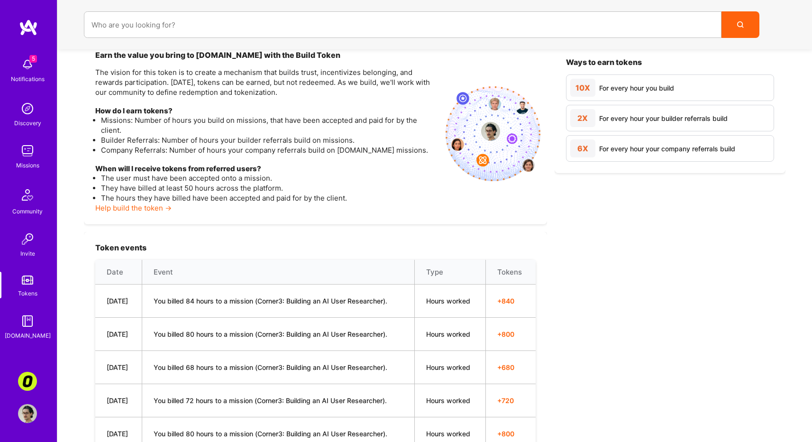
scroll to position [141, 0]
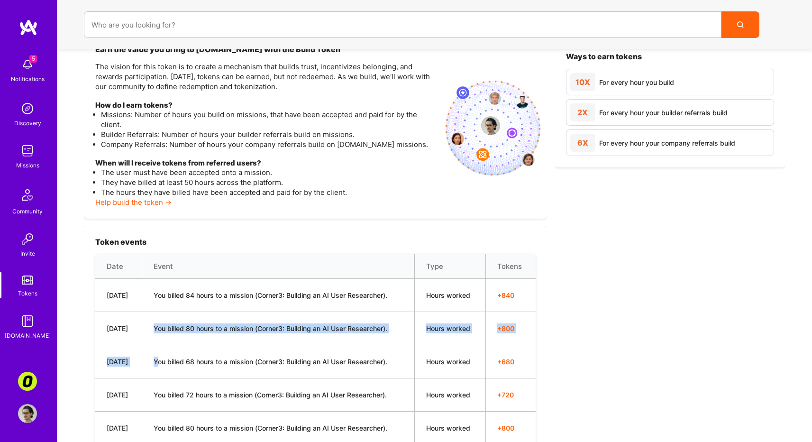
drag, startPoint x: 147, startPoint y: 323, endPoint x: 152, endPoint y: 359, distance: 36.4
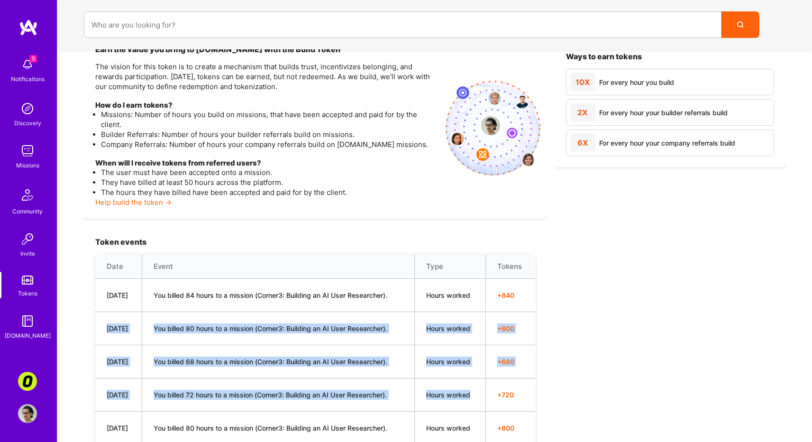
drag, startPoint x: 106, startPoint y: 334, endPoint x: 465, endPoint y: 403, distance: 366.0
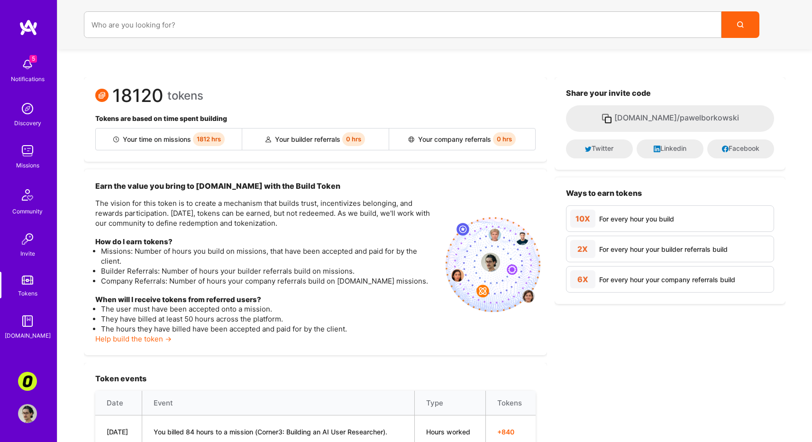
scroll to position [0, 0]
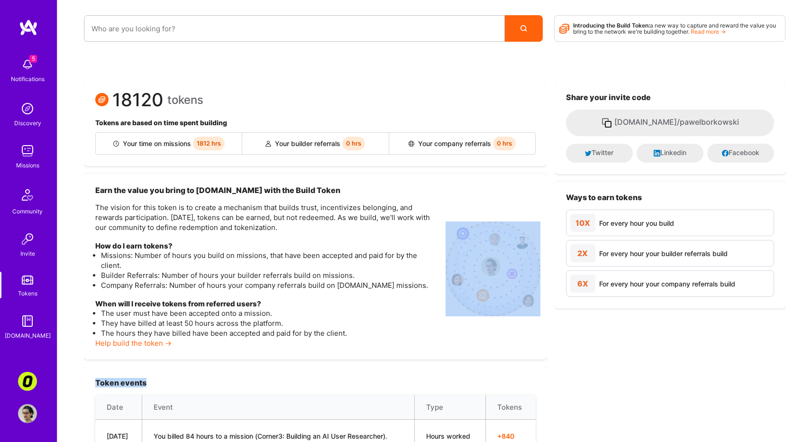
drag, startPoint x: 498, startPoint y: 355, endPoint x: 503, endPoint y: 384, distance: 29.7
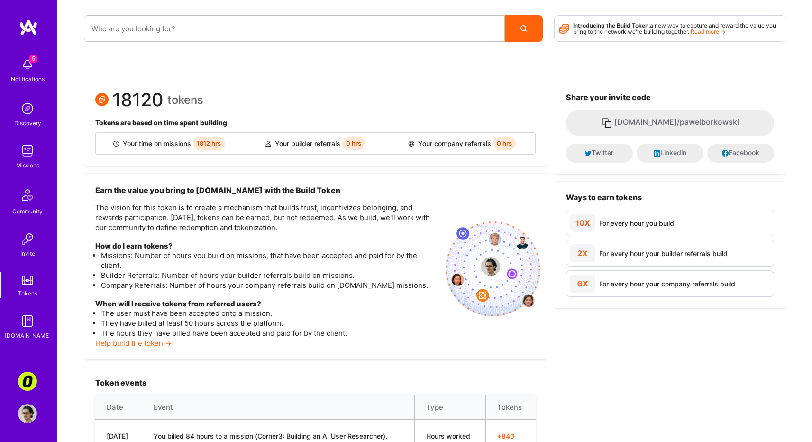
click at [454, 357] on div "Earn the value you bring to A.Team with the Build Token The vision for this tok…" at bounding box center [315, 267] width 463 height 186
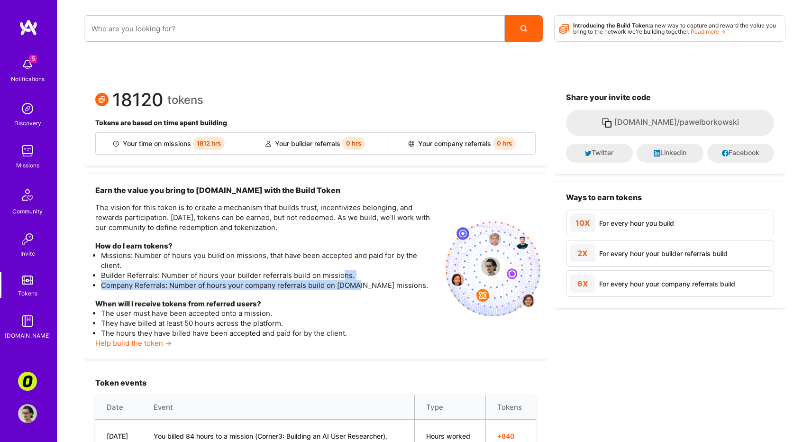
drag, startPoint x: 342, startPoint y: 278, endPoint x: 362, endPoint y: 287, distance: 22.3
click at [360, 286] on ul "Missions: Number of hours you build on missions, that have been accepted and pa…" at bounding box center [266, 270] width 343 height 40
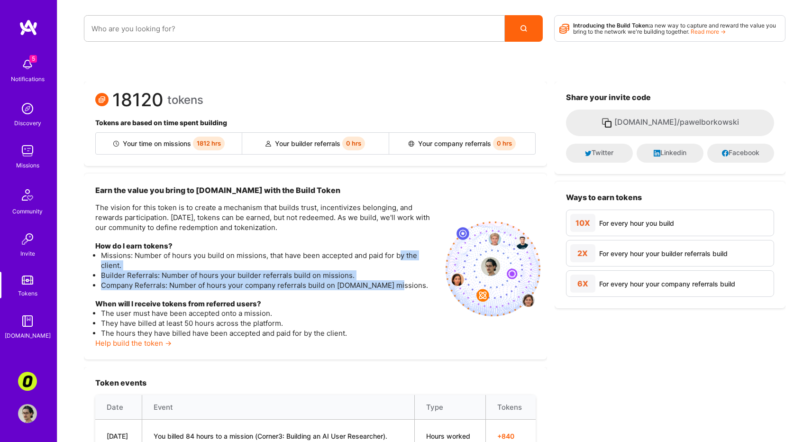
drag, startPoint x: 401, startPoint y: 288, endPoint x: 400, endPoint y: 258, distance: 30.4
click at [400, 258] on ul "Missions: Number of hours you build on missions, that have been accepted and pa…" at bounding box center [266, 270] width 343 height 40
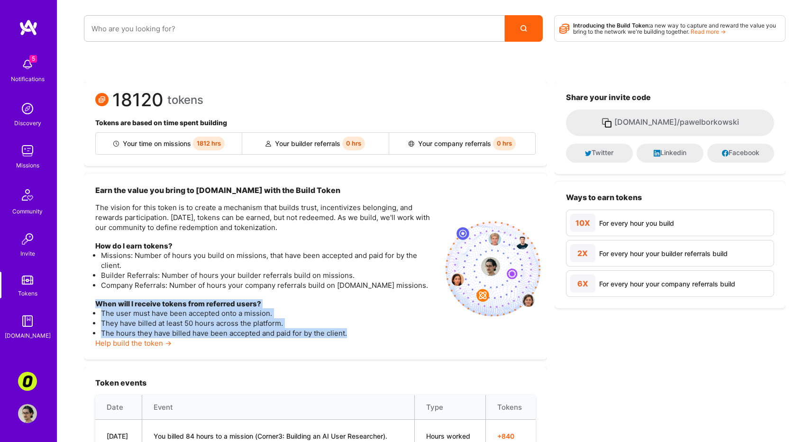
drag, startPoint x: 362, startPoint y: 297, endPoint x: 365, endPoint y: 335, distance: 38.1
click at [365, 335] on div "Earn the value you bring to A.Team with the Build Token The vision for this tok…" at bounding box center [266, 266] width 343 height 163
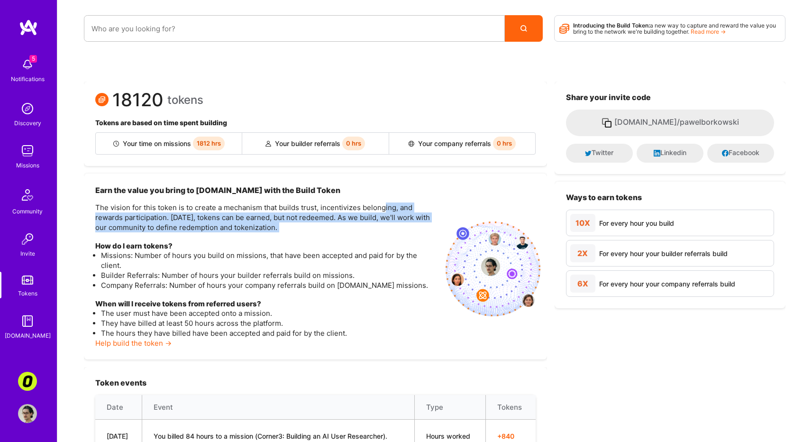
drag, startPoint x: 387, startPoint y: 210, endPoint x: 384, endPoint y: 234, distance: 23.9
click at [384, 234] on div "Earn the value you bring to A.Team with the Build Token The vision for this tok…" at bounding box center [266, 266] width 343 height 163
drag, startPoint x: 378, startPoint y: 229, endPoint x: 371, endPoint y: 199, distance: 30.0
click at [372, 200] on div "Earn the value you bring to A.Team with the Build Token The vision for this tok…" at bounding box center [266, 266] width 343 height 163
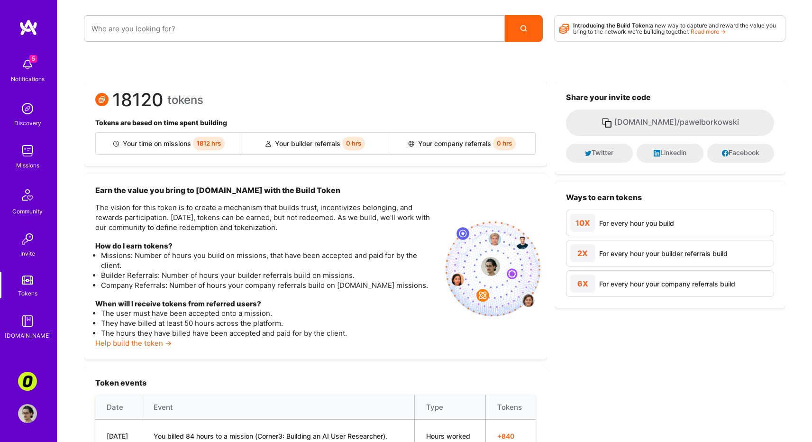
click at [204, 143] on span "1812 hrs" at bounding box center [209, 144] width 32 height 14
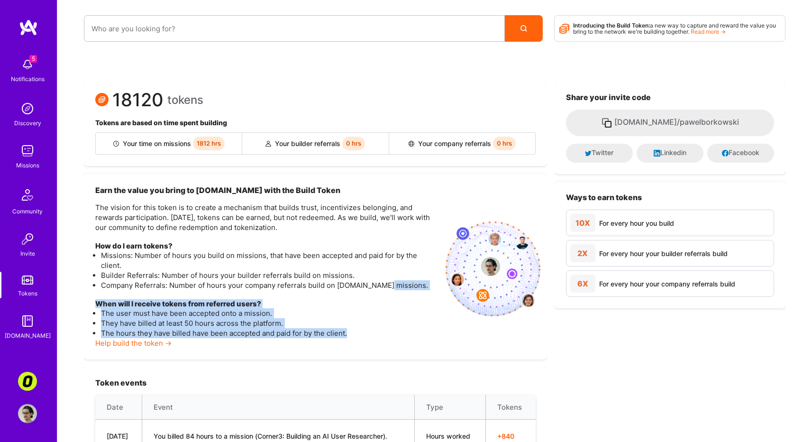
drag, startPoint x: 393, startPoint y: 338, endPoint x: 384, endPoint y: 279, distance: 59.5
click at [384, 283] on div "Earn the value you bring to A.Team with the Build Token The vision for this tok…" at bounding box center [266, 266] width 343 height 163
